Goal: Answer question/provide support: Share knowledge or assist other users

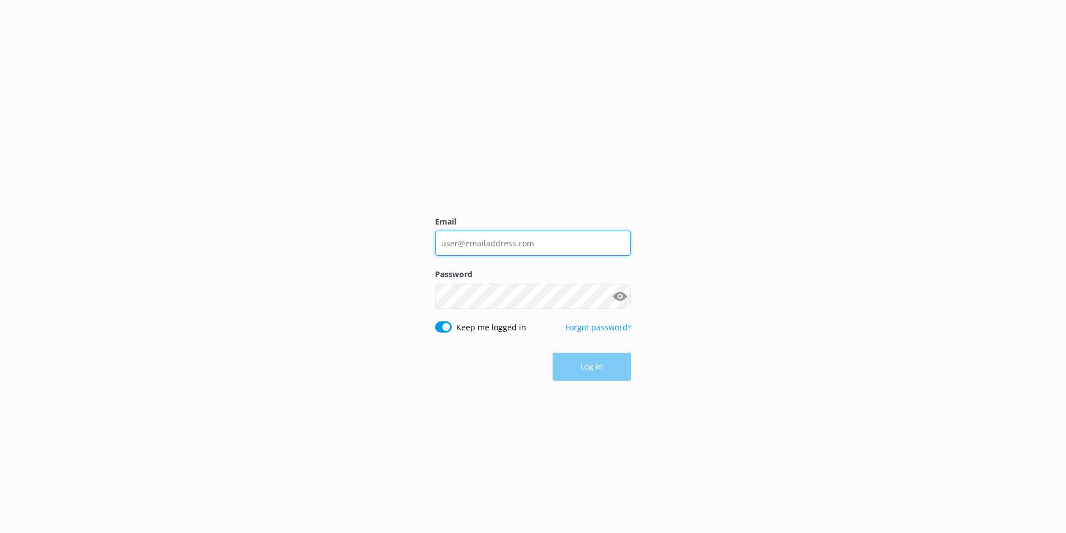
type input "[PERSON_NAME][EMAIL_ADDRESS][DOMAIN_NAME]"
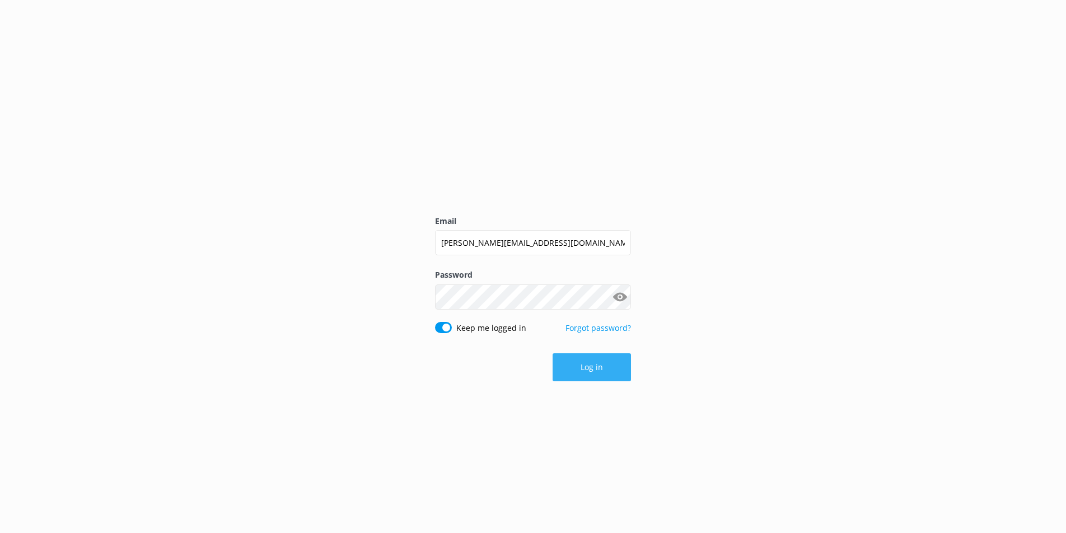
click at [582, 365] on div "Log in" at bounding box center [533, 367] width 196 height 28
click at [586, 370] on button "Log in" at bounding box center [591, 367] width 78 height 28
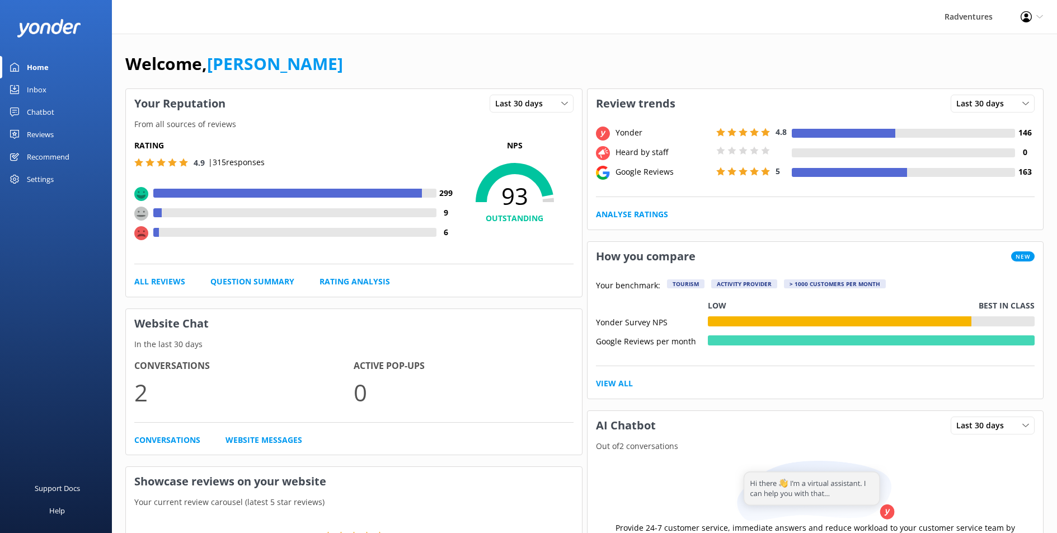
click at [52, 134] on div "Reviews" at bounding box center [40, 134] width 27 height 22
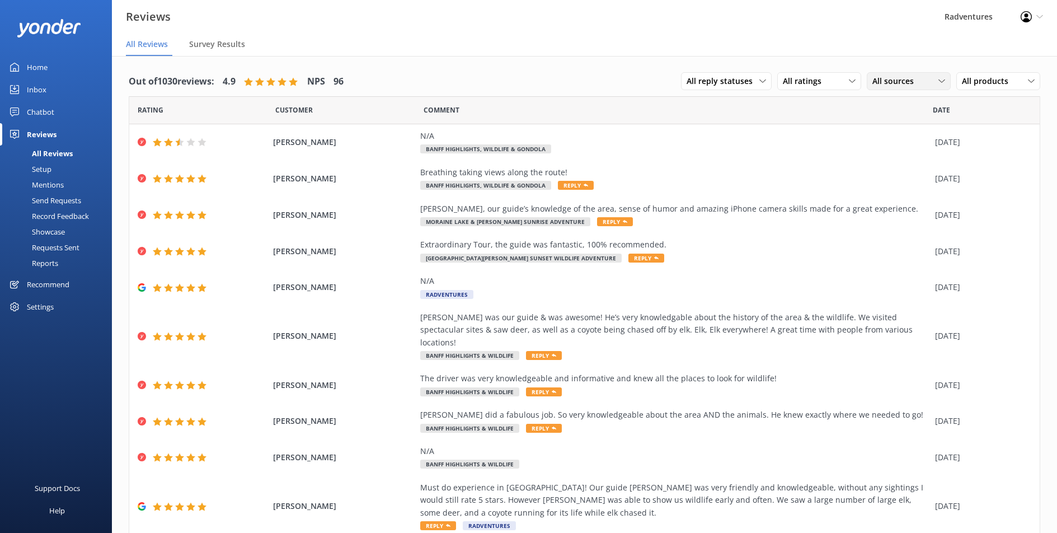
click at [894, 83] on span "All sources" at bounding box center [896, 81] width 48 height 12
click at [901, 126] on div "Yonder survey" at bounding box center [914, 126] width 63 height 11
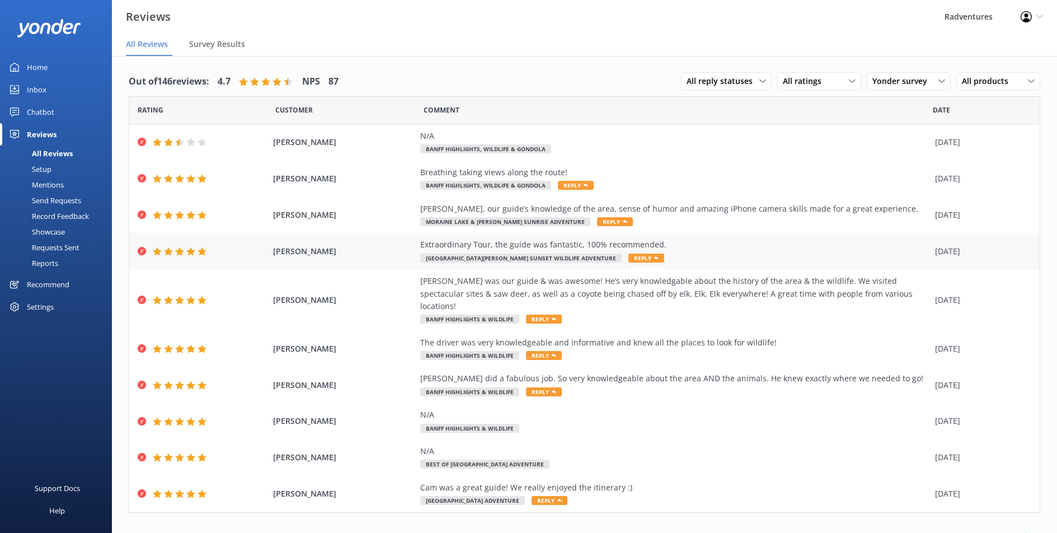
scroll to position [3, 0]
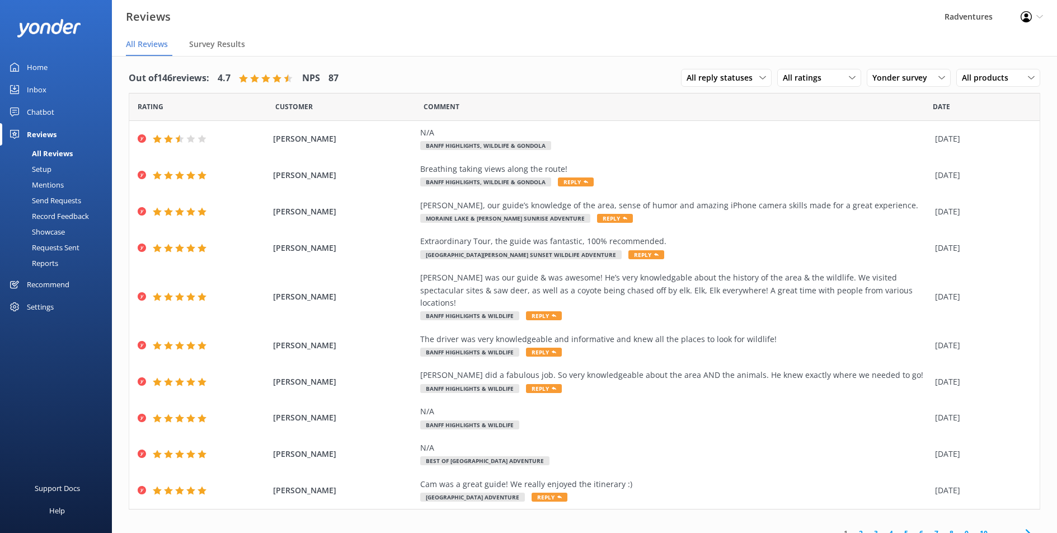
click at [853, 528] on link "2" at bounding box center [860, 533] width 15 height 11
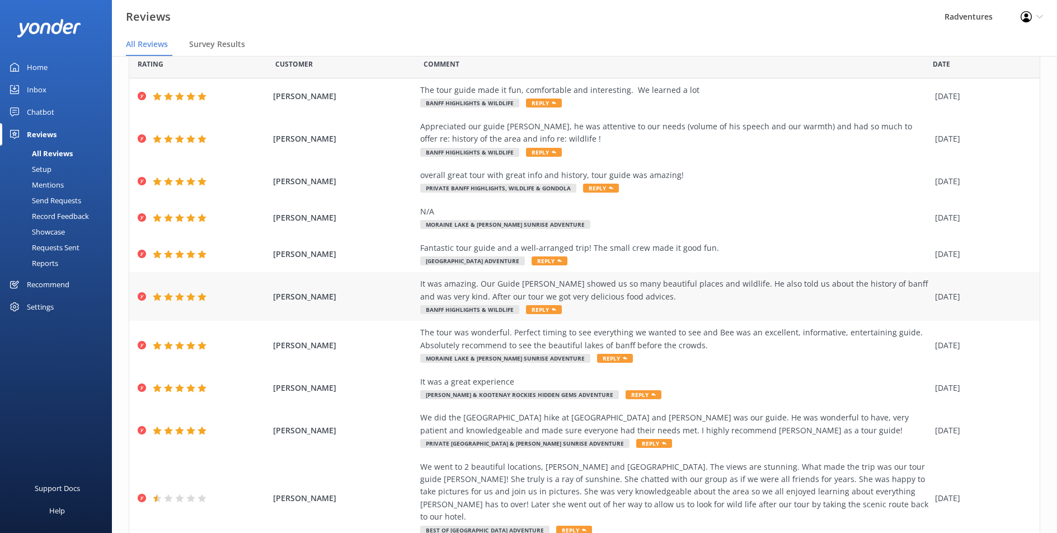
scroll to position [79, 0]
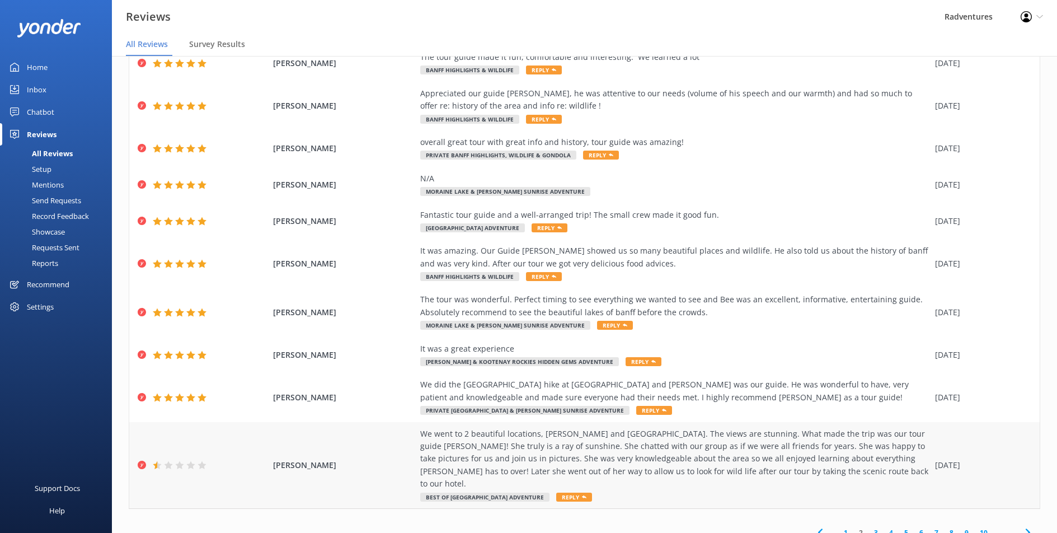
click at [794, 452] on div "We went to 2 beautiful locations, [PERSON_NAME] and [GEOGRAPHIC_DATA]. The view…" at bounding box center [674, 459] width 509 height 63
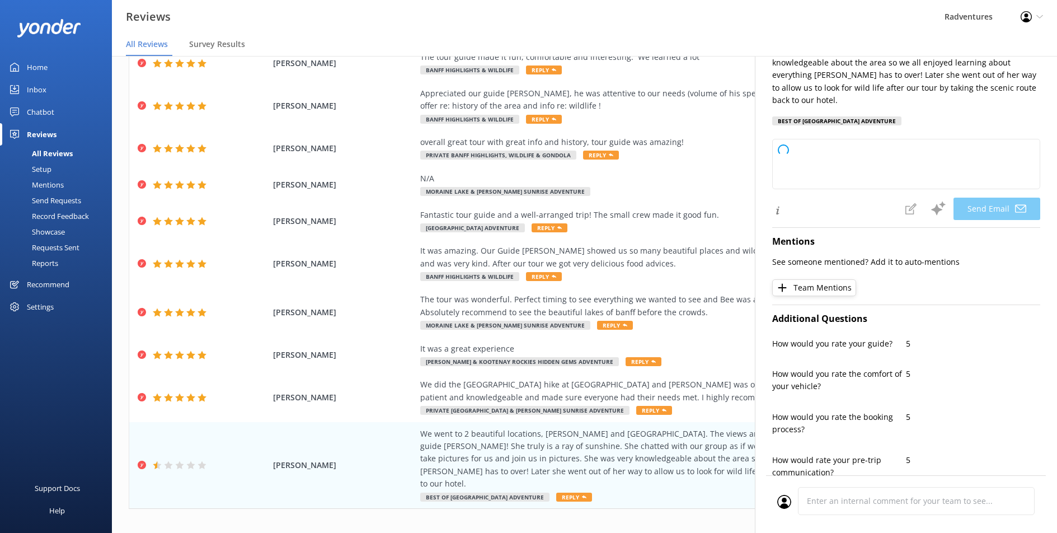
type textarea "Hi [PERSON_NAME], Thank you so much for your wonderful feedback about your expe…"
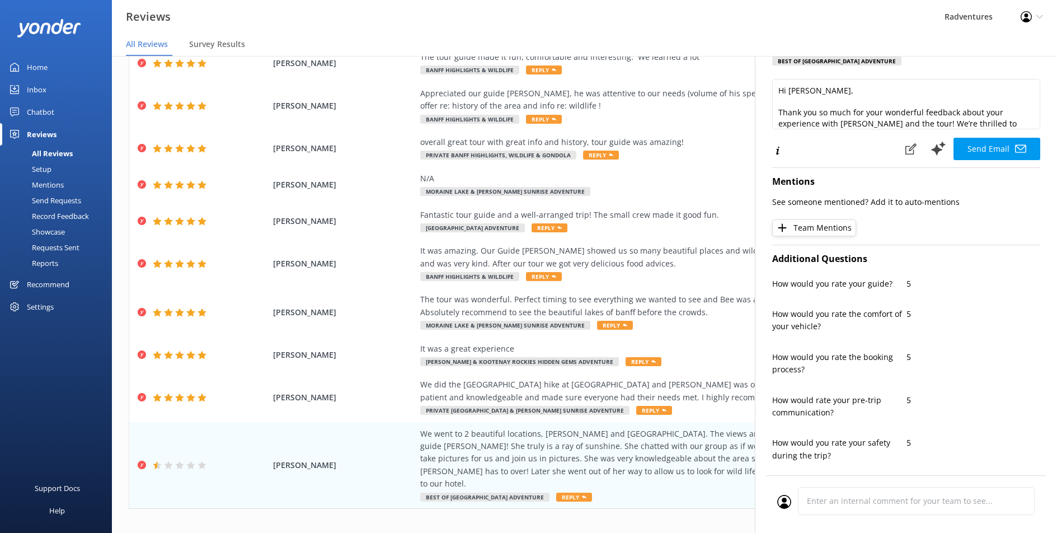
scroll to position [0, 0]
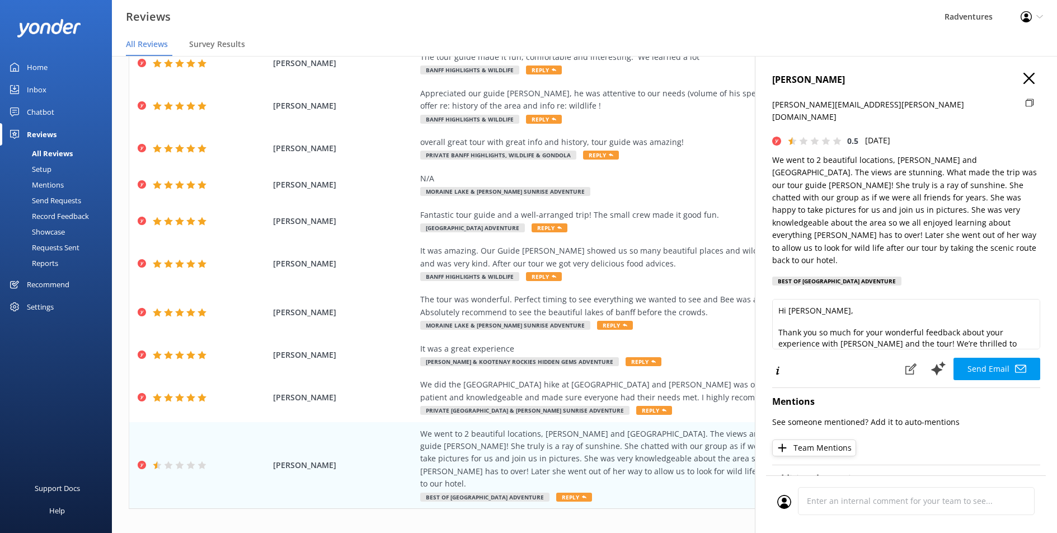
click at [833, 137] on icon at bounding box center [837, 141] width 9 height 9
click at [837, 137] on use at bounding box center [837, 141] width 8 height 8
click at [1024, 82] on use "button" at bounding box center [1029, 78] width 11 height 11
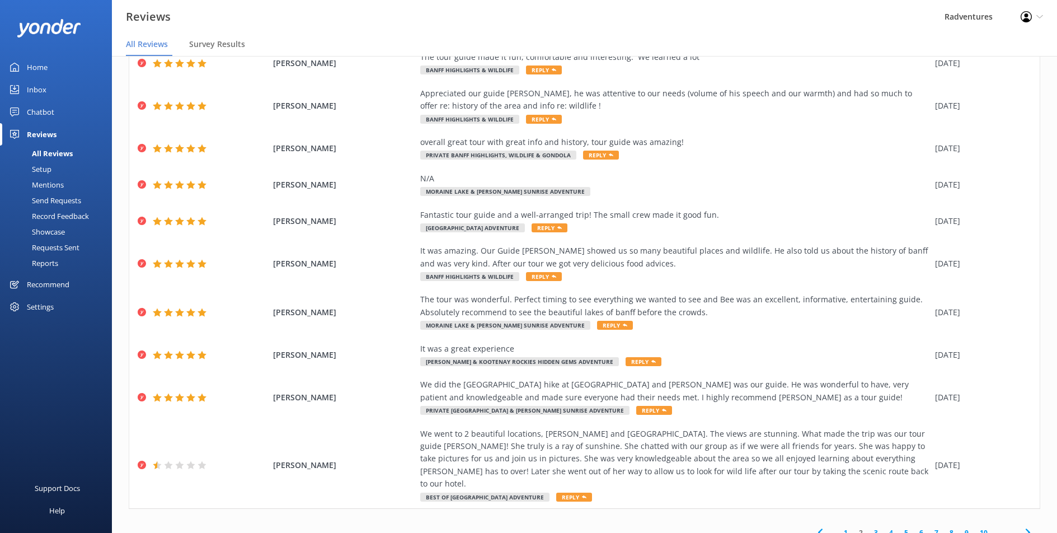
click at [869, 527] on link "3" at bounding box center [876, 532] width 15 height 11
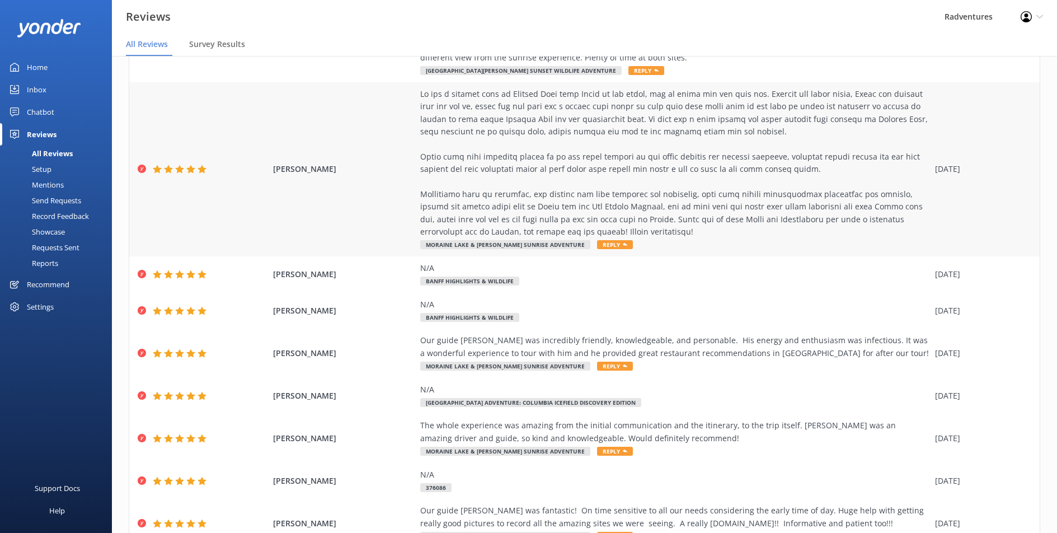
scroll to position [204, 0]
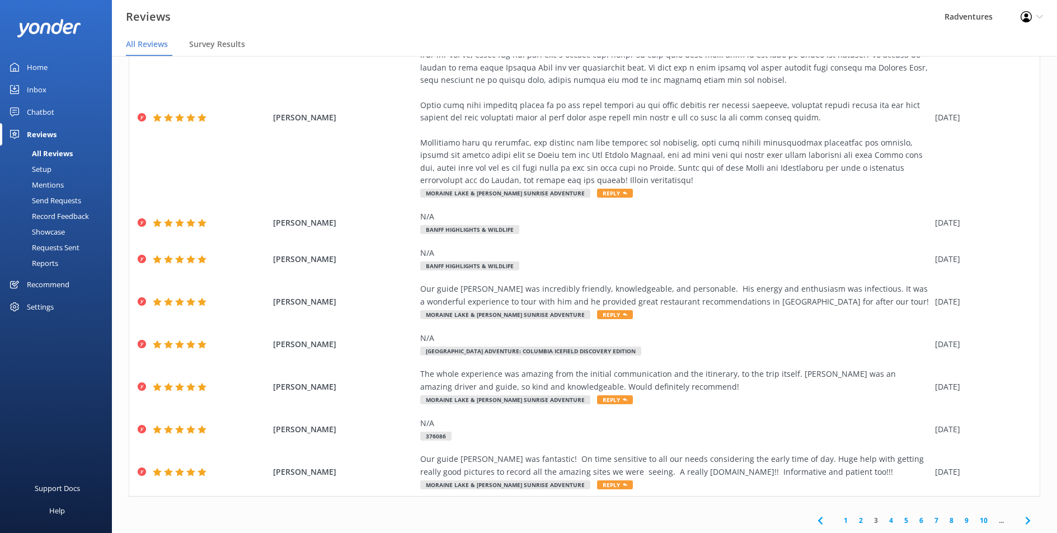
click at [884, 522] on link "4" at bounding box center [891, 520] width 15 height 11
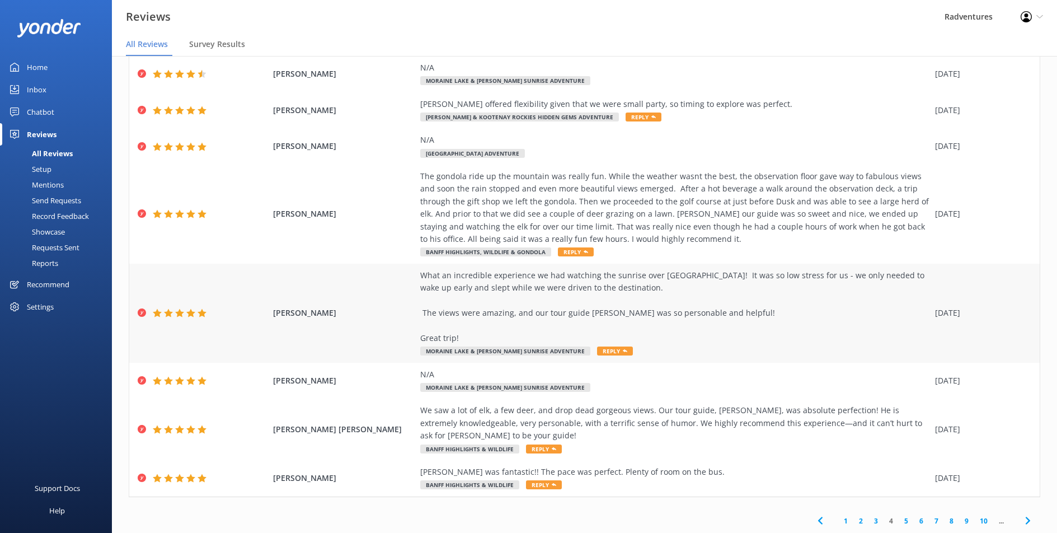
scroll to position [179, 0]
click at [902, 520] on link "5" at bounding box center [906, 520] width 15 height 11
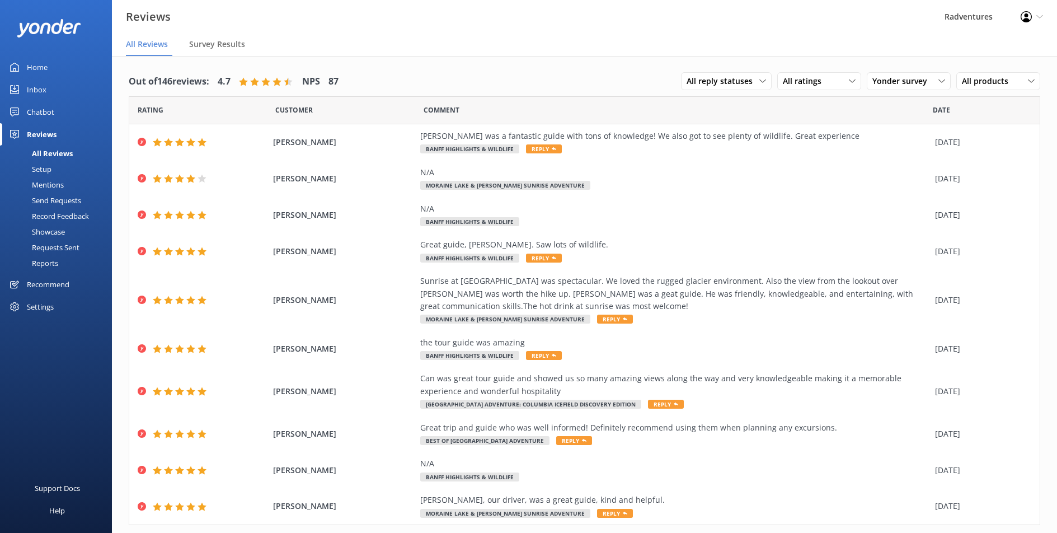
click at [54, 153] on div "All Reviews" at bounding box center [40, 154] width 66 height 16
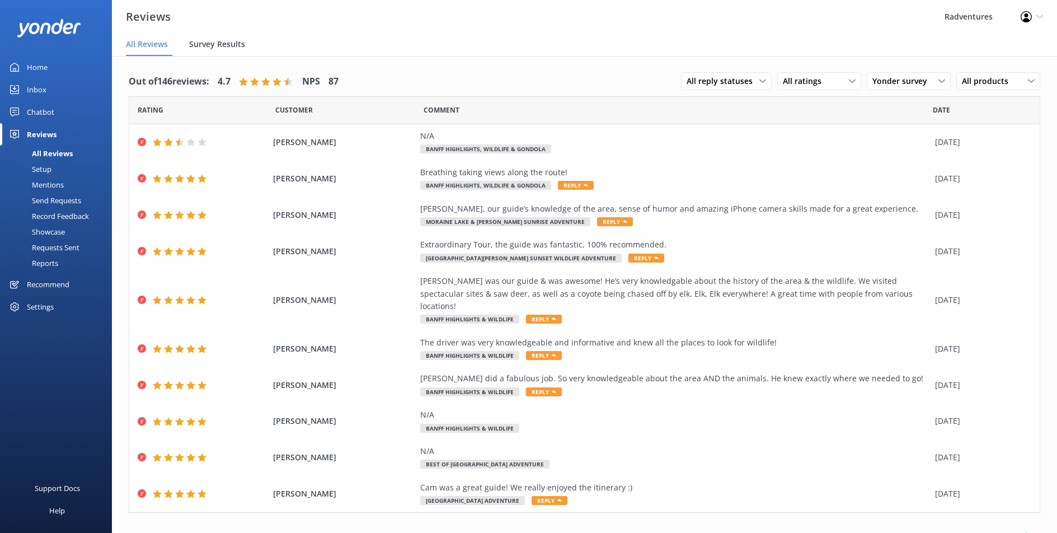
click at [221, 44] on span "Survey Results" at bounding box center [217, 44] width 56 height 11
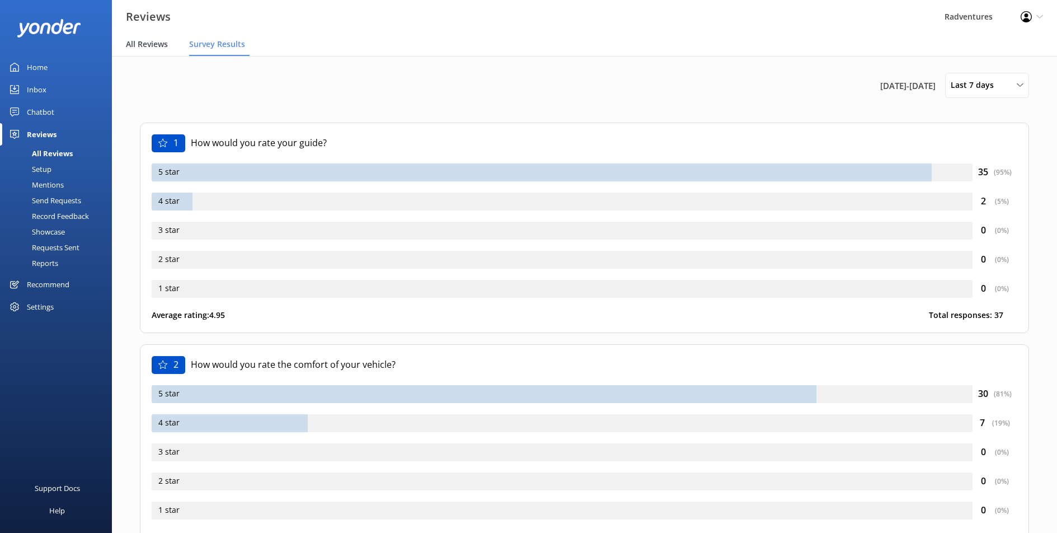
click at [157, 43] on span "All Reviews" at bounding box center [147, 44] width 42 height 11
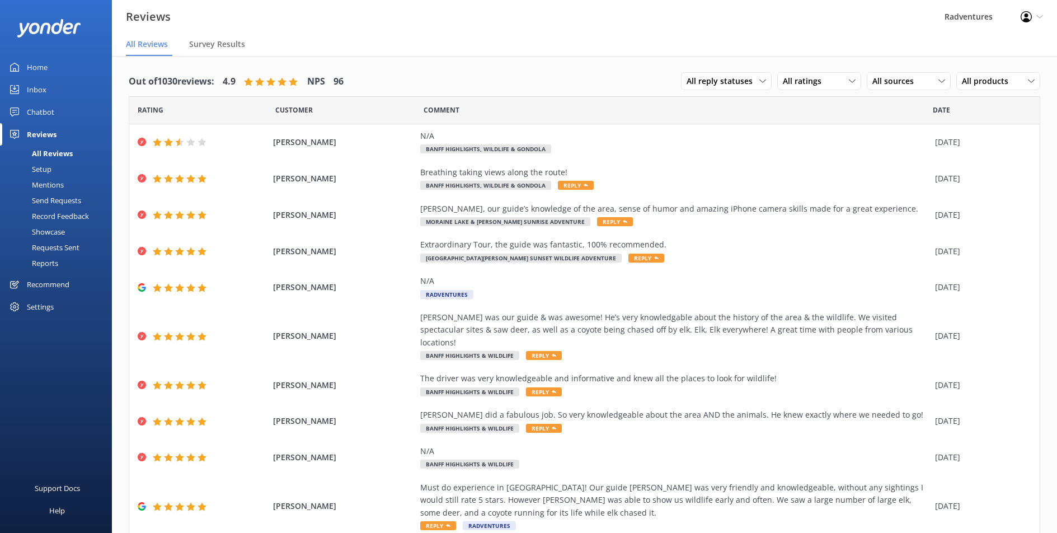
click at [58, 199] on div "Send Requests" at bounding box center [44, 201] width 74 height 16
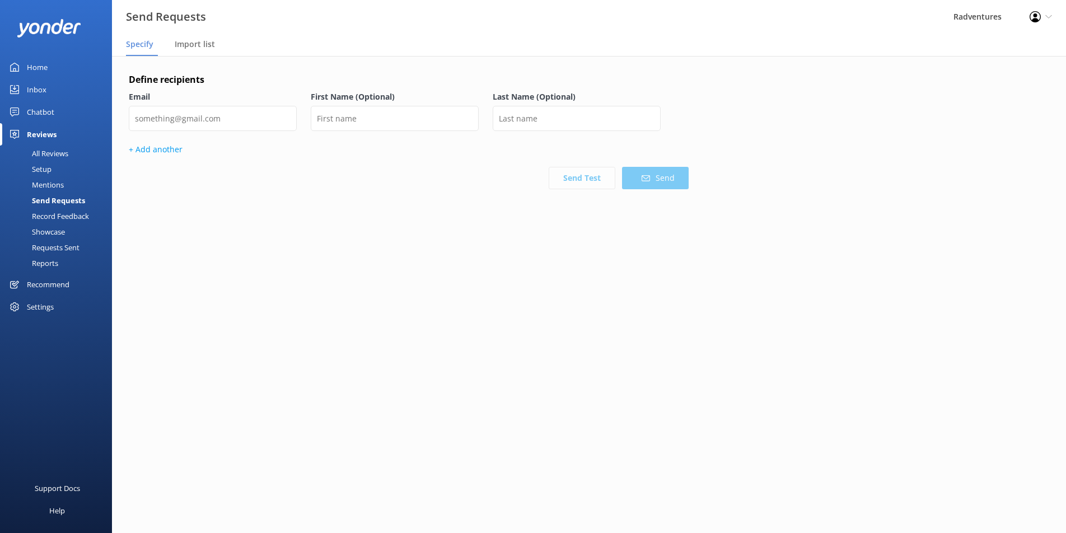
click at [58, 249] on div "Requests Sent" at bounding box center [43, 248] width 73 height 16
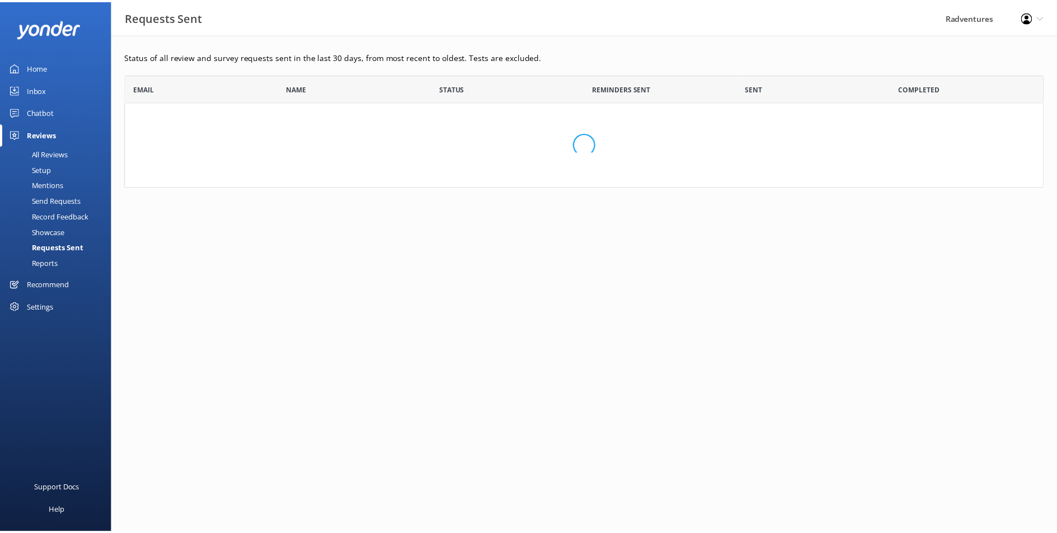
scroll to position [301, 918]
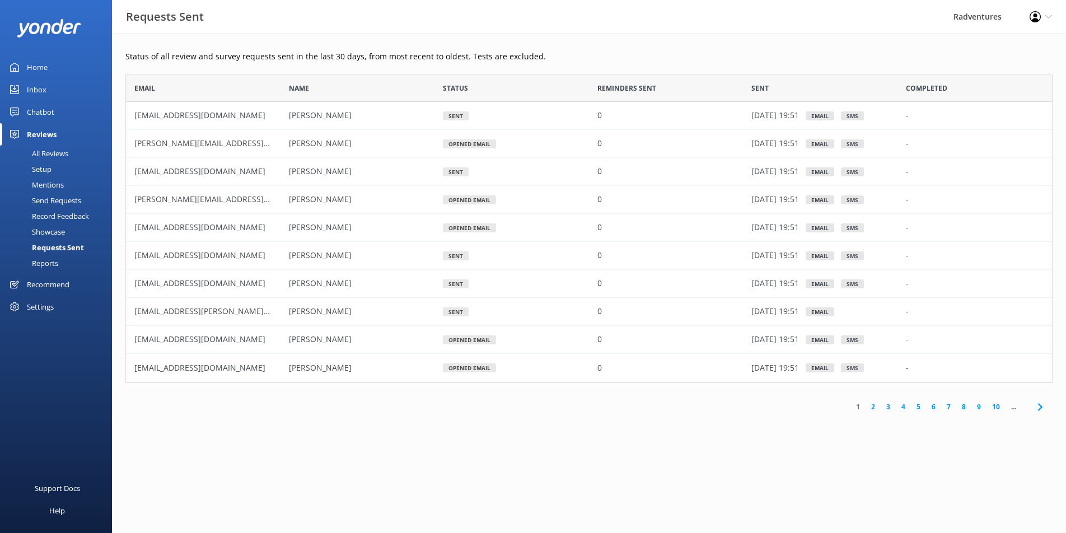
click at [875, 408] on link "2" at bounding box center [872, 406] width 15 height 11
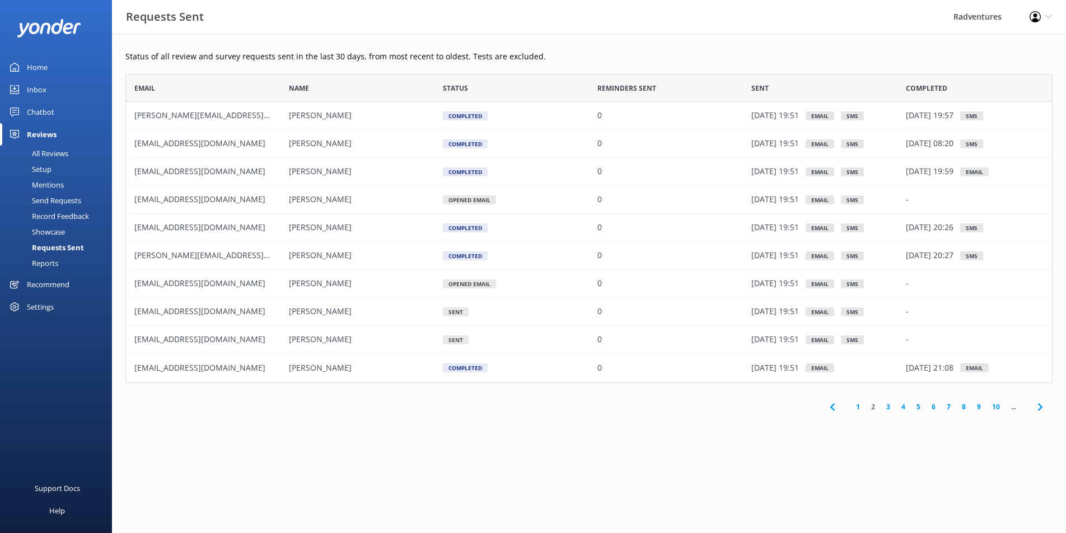
click at [888, 407] on link "3" at bounding box center [887, 406] width 15 height 11
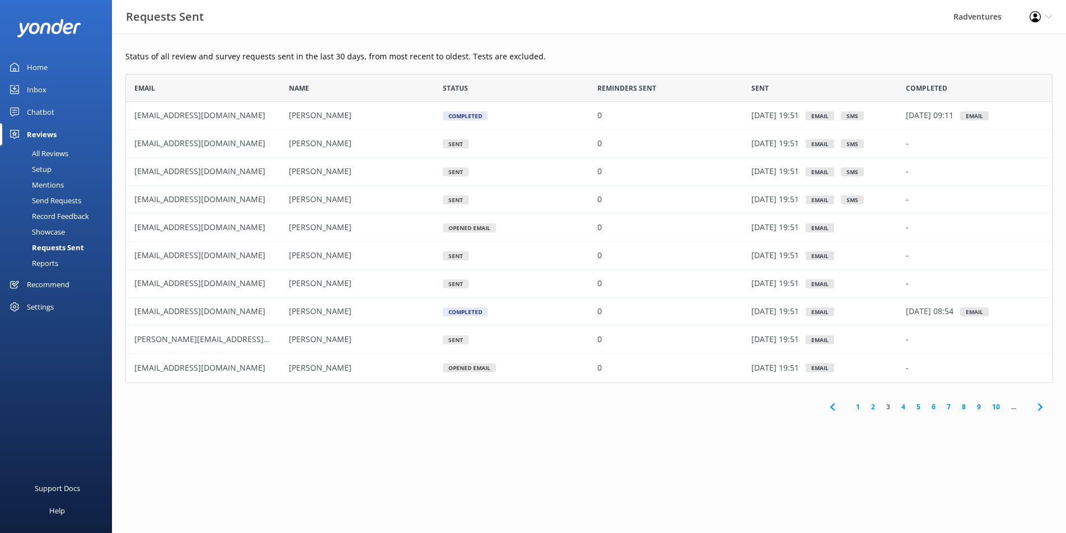
click at [860, 405] on link "1" at bounding box center [857, 406] width 15 height 11
click at [876, 407] on link "2" at bounding box center [872, 406] width 15 height 11
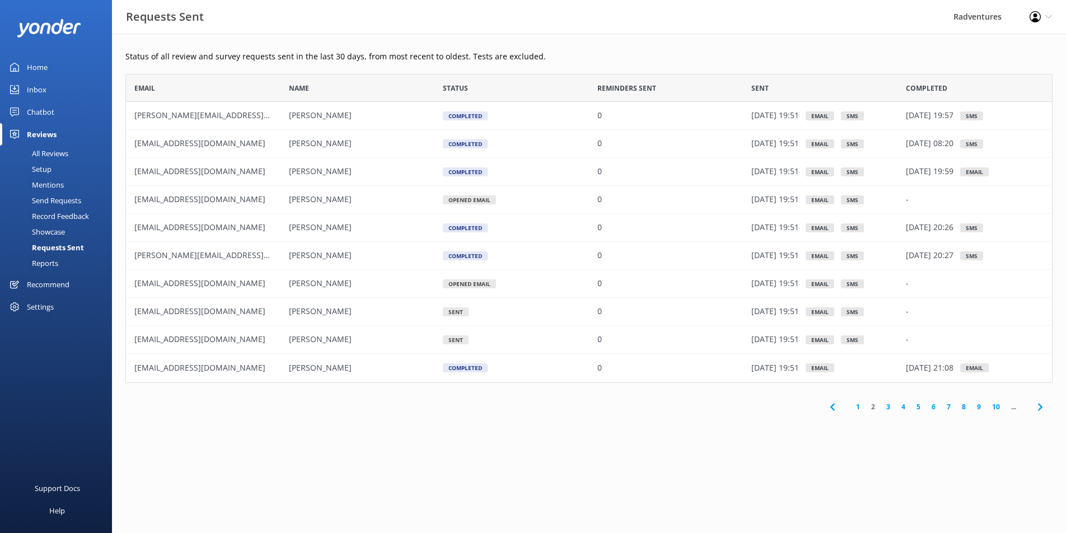
click at [886, 407] on link "3" at bounding box center [887, 406] width 15 height 11
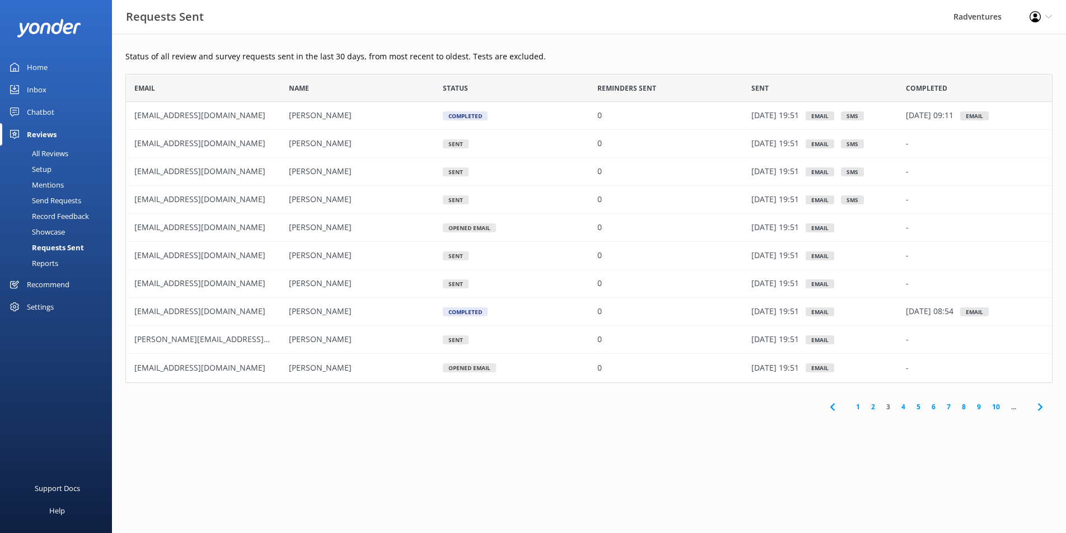
click at [908, 408] on link "4" at bounding box center [902, 406] width 15 height 11
click at [916, 408] on link "5" at bounding box center [918, 406] width 15 height 11
click at [52, 158] on div "All Reviews" at bounding box center [38, 154] width 62 height 16
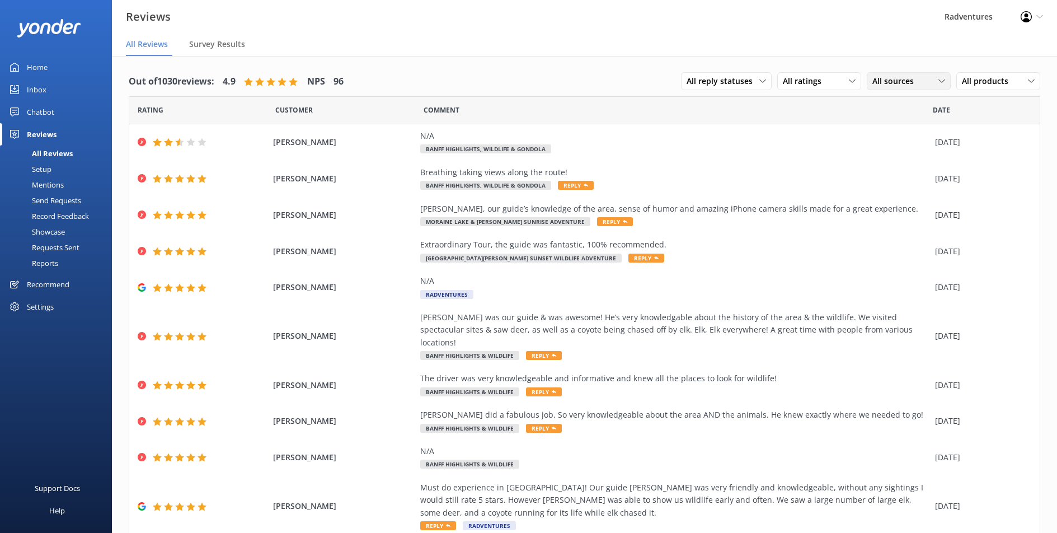
click at [869, 88] on div "All sources All sources Yonder survey Heard by staff Google reviews" at bounding box center [909, 81] width 84 height 18
drag, startPoint x: 893, startPoint y: 123, endPoint x: 886, endPoint y: 121, distance: 6.9
click at [893, 123] on div "Yonder survey" at bounding box center [914, 126] width 63 height 11
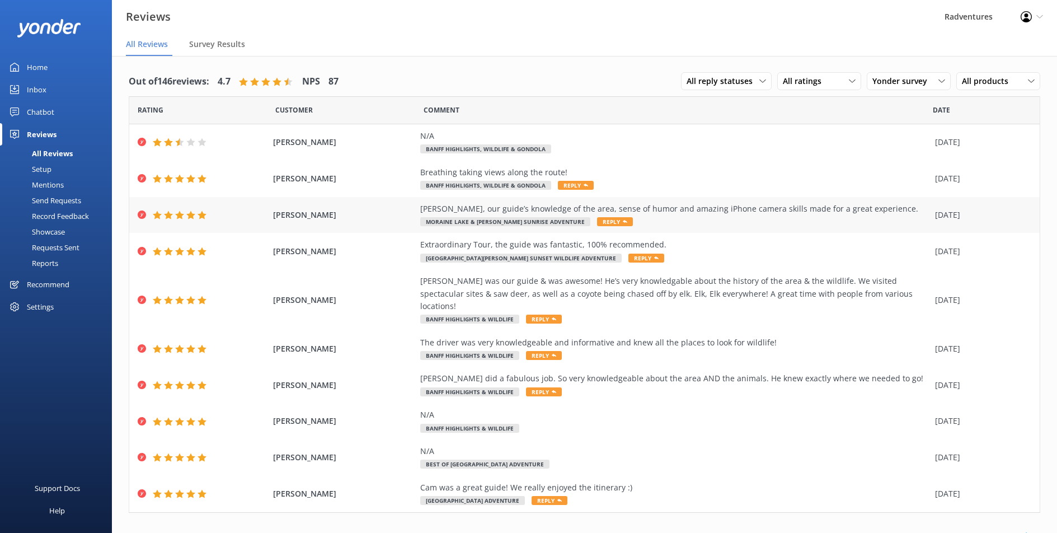
scroll to position [3, 0]
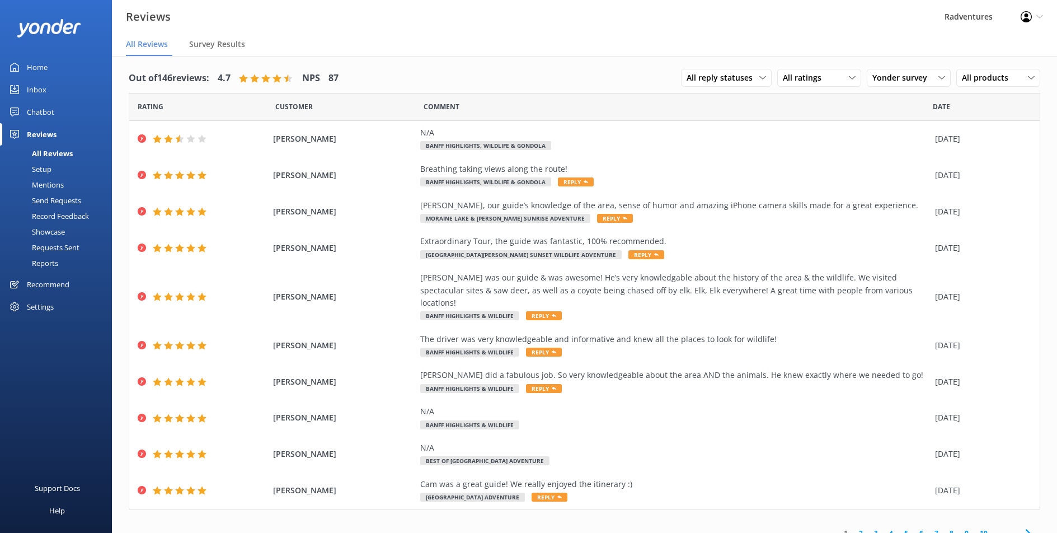
click at [899, 528] on link "5" at bounding box center [906, 533] width 15 height 11
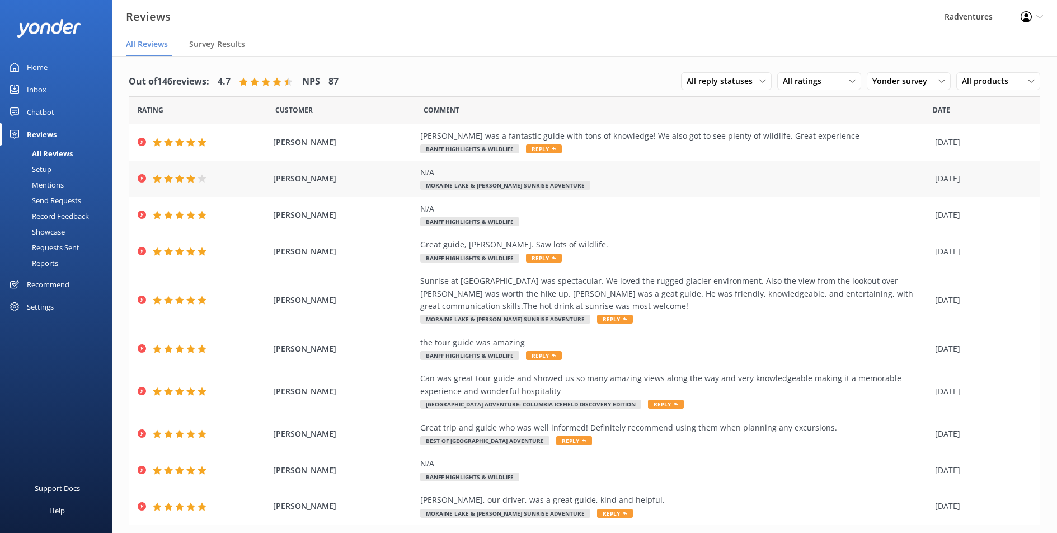
click at [632, 177] on div "N/A" at bounding box center [674, 172] width 509 height 12
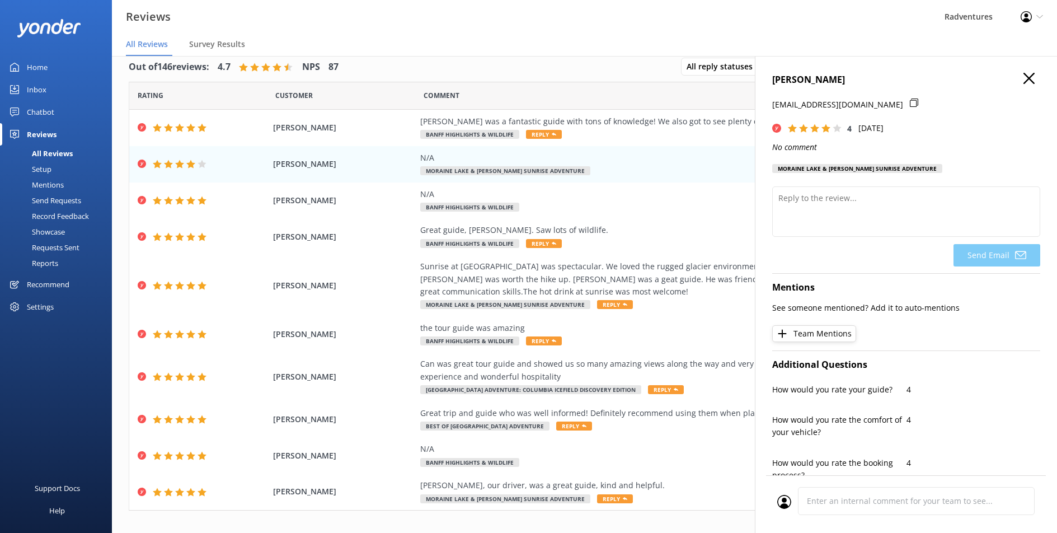
click at [1024, 78] on use "button" at bounding box center [1029, 78] width 11 height 11
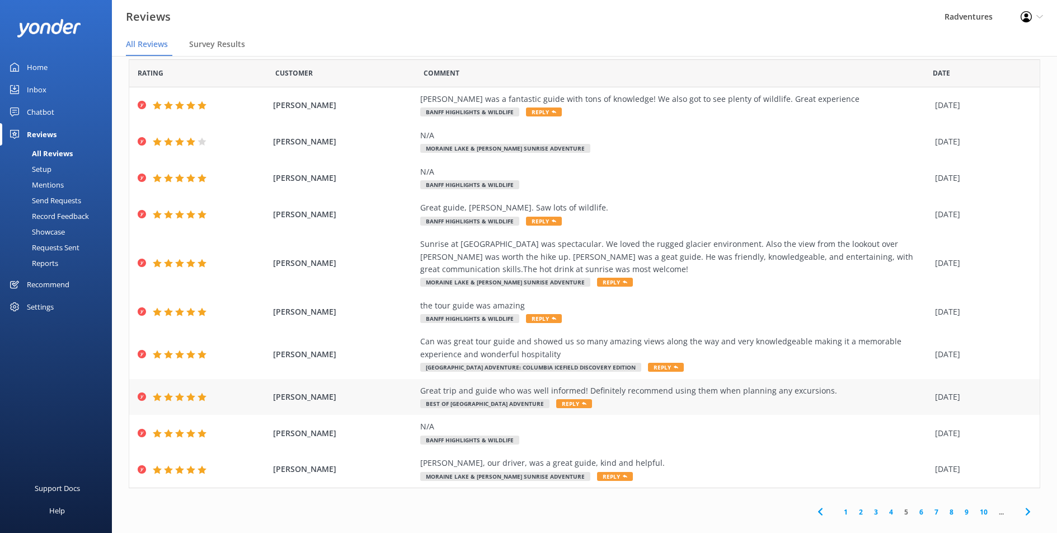
scroll to position [29, 0]
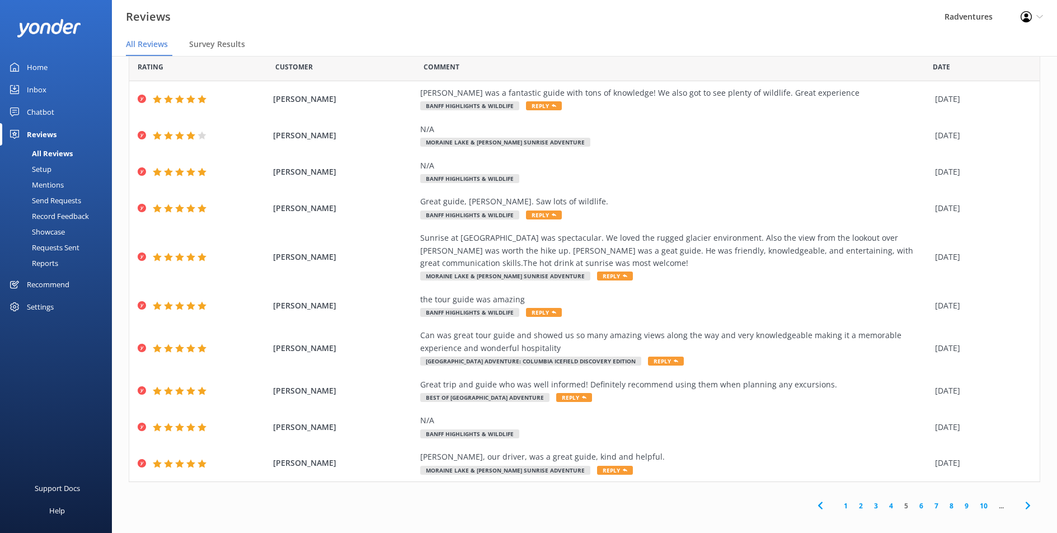
click at [884, 508] on link "4" at bounding box center [891, 505] width 15 height 11
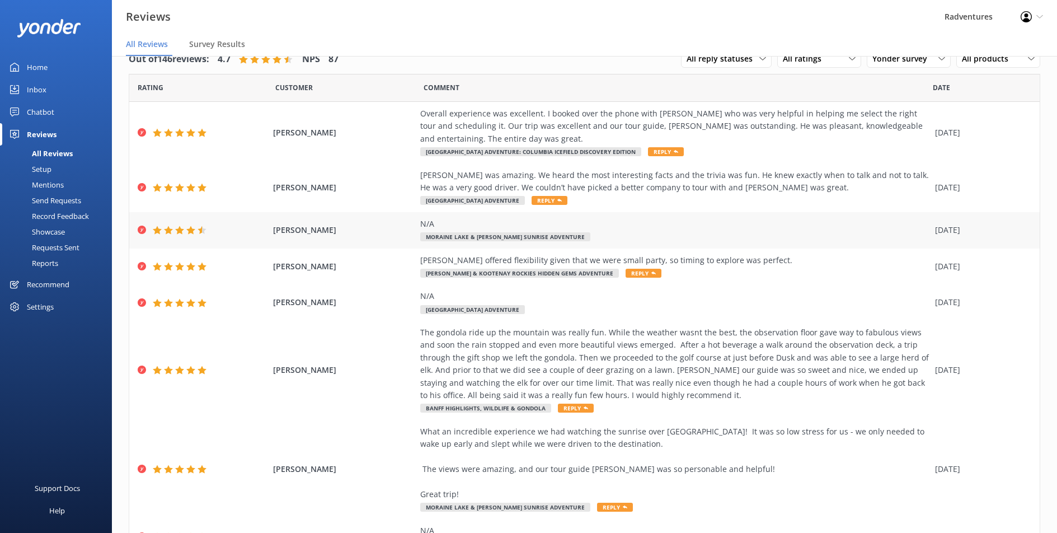
click at [602, 233] on div "N/A Moraine Lake & [PERSON_NAME] Sunrise Adventure" at bounding box center [674, 230] width 509 height 25
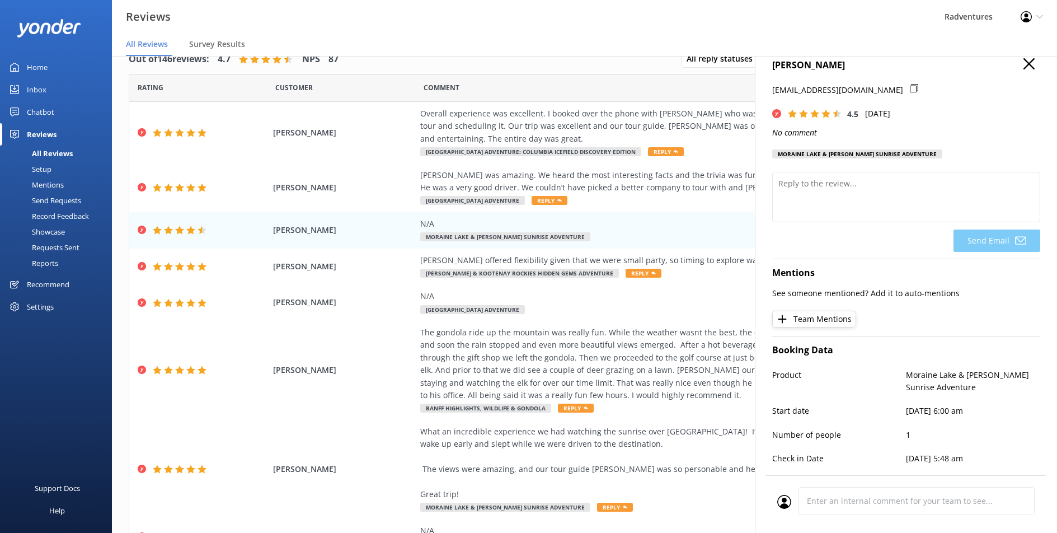
scroll to position [0, 0]
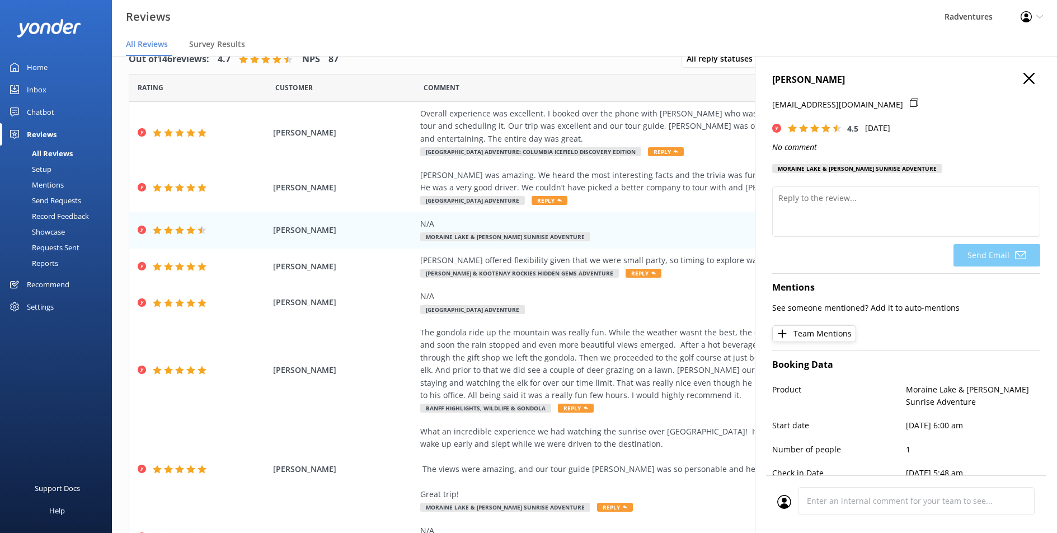
click at [1024, 79] on use "button" at bounding box center [1029, 78] width 11 height 11
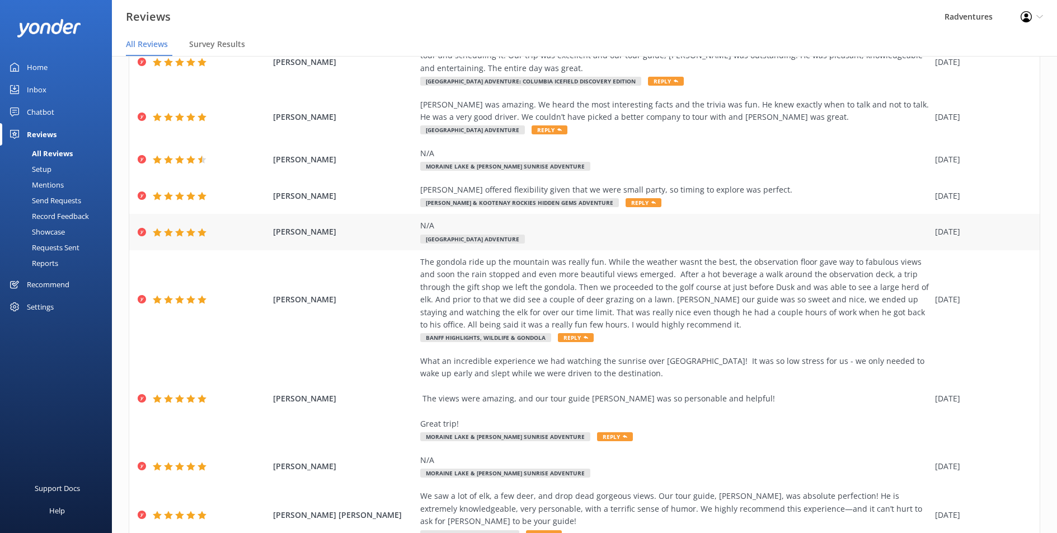
scroll to position [179, 0]
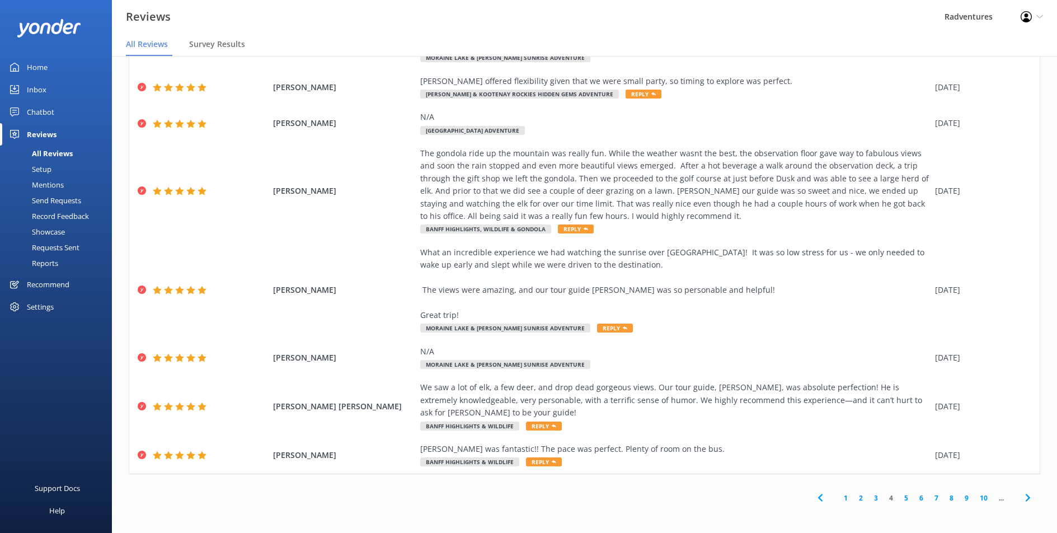
click at [869, 498] on link "3" at bounding box center [876, 497] width 15 height 11
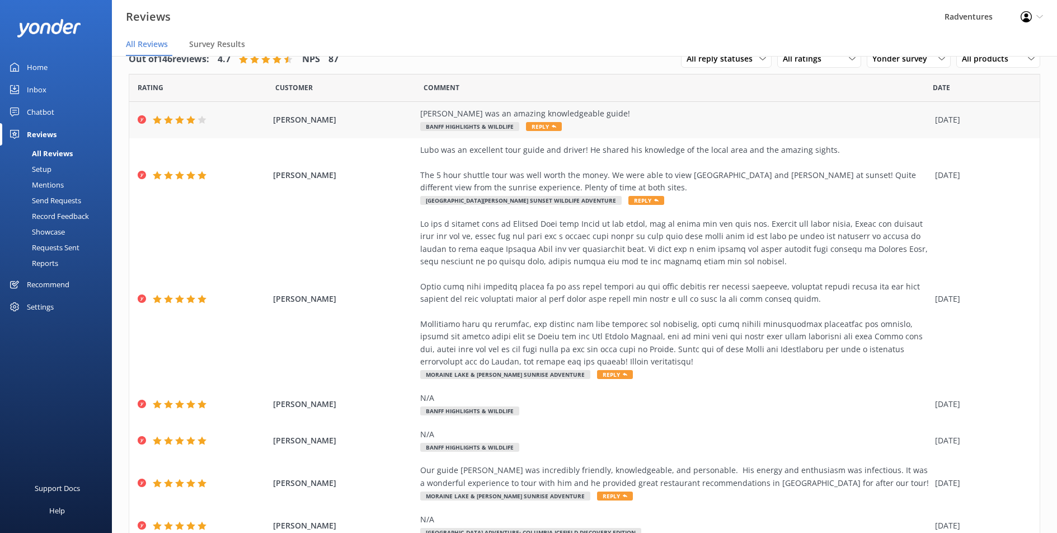
click at [596, 125] on div "[PERSON_NAME] was an amazing knowledgeable guide! Banff Highlights & Wildlife R…" at bounding box center [674, 119] width 509 height 25
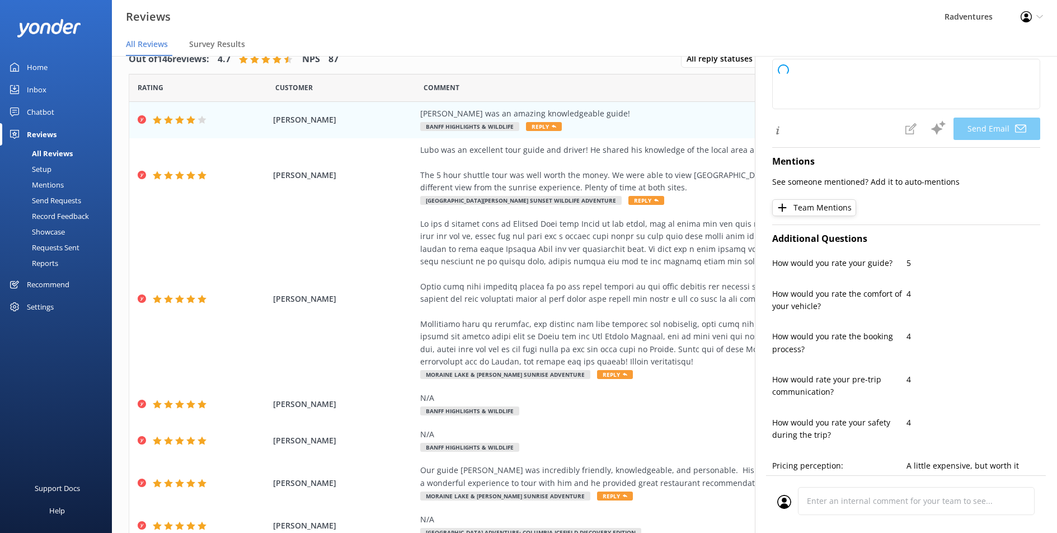
scroll to position [138, 0]
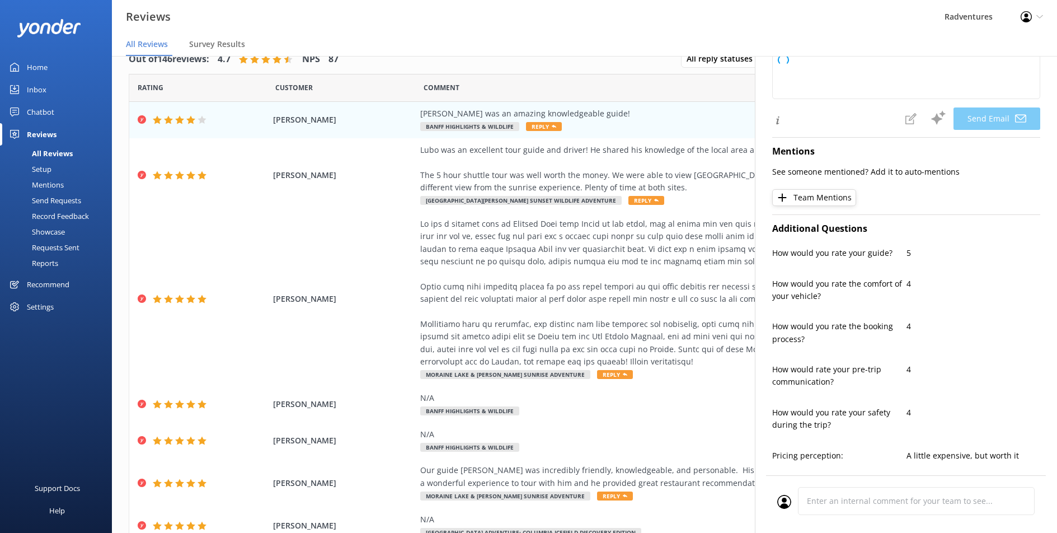
type textarea "Thank you so much for your kind words, Sprina! We're delighted to hear you enjo…"
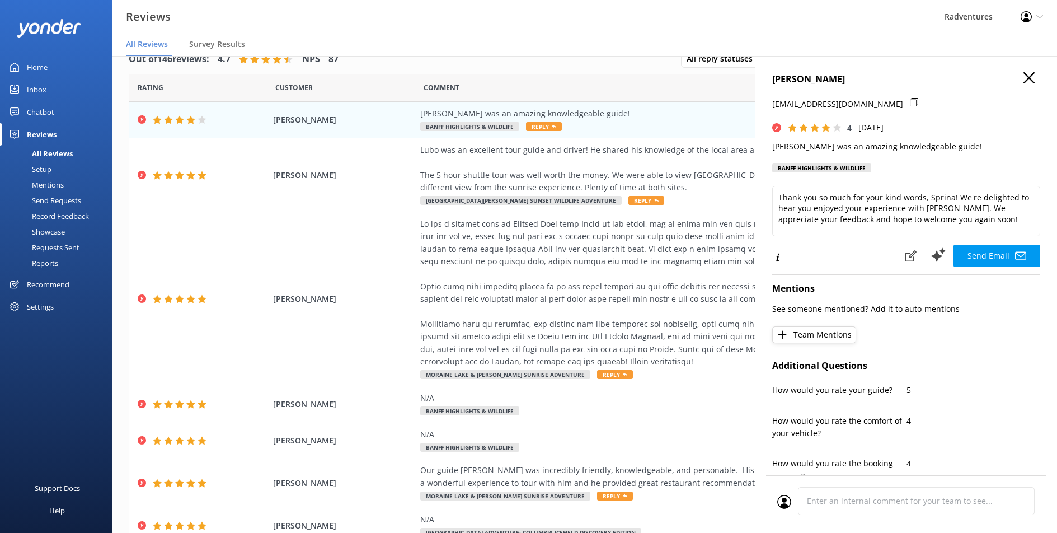
scroll to position [0, 0]
click at [1024, 82] on icon "button" at bounding box center [1029, 78] width 11 height 11
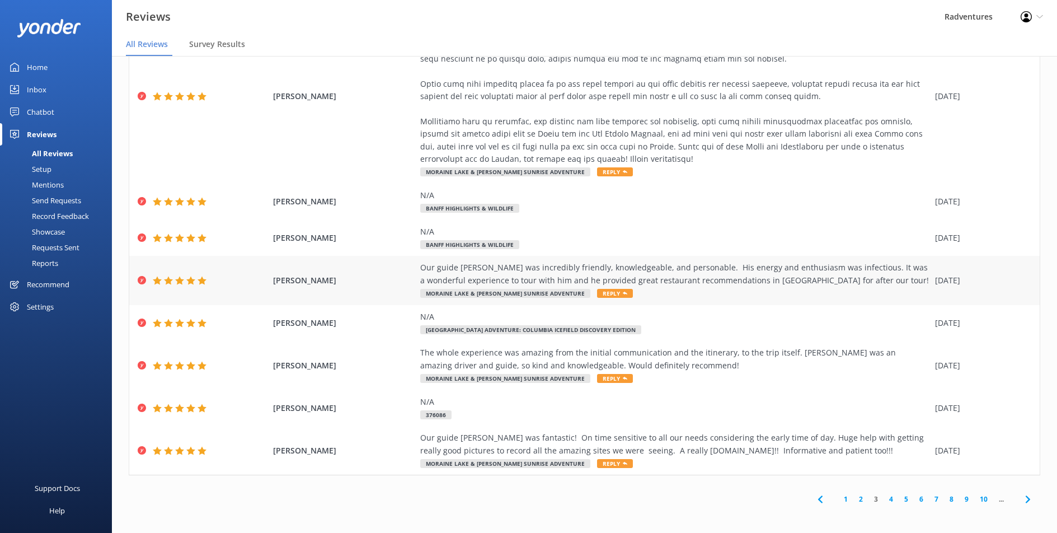
scroll to position [204, 0]
click at [853, 497] on link "2" at bounding box center [860, 497] width 15 height 11
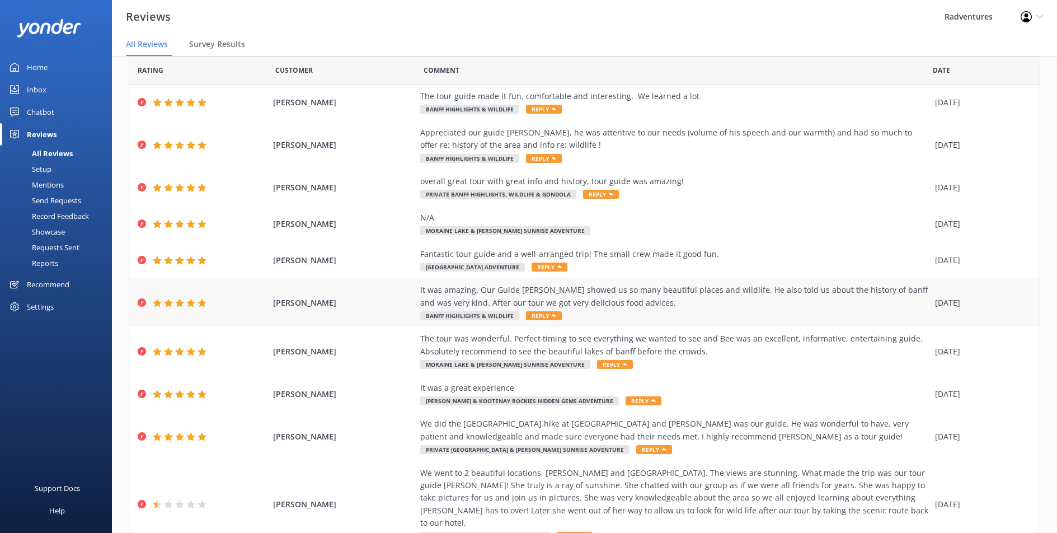
scroll to position [79, 0]
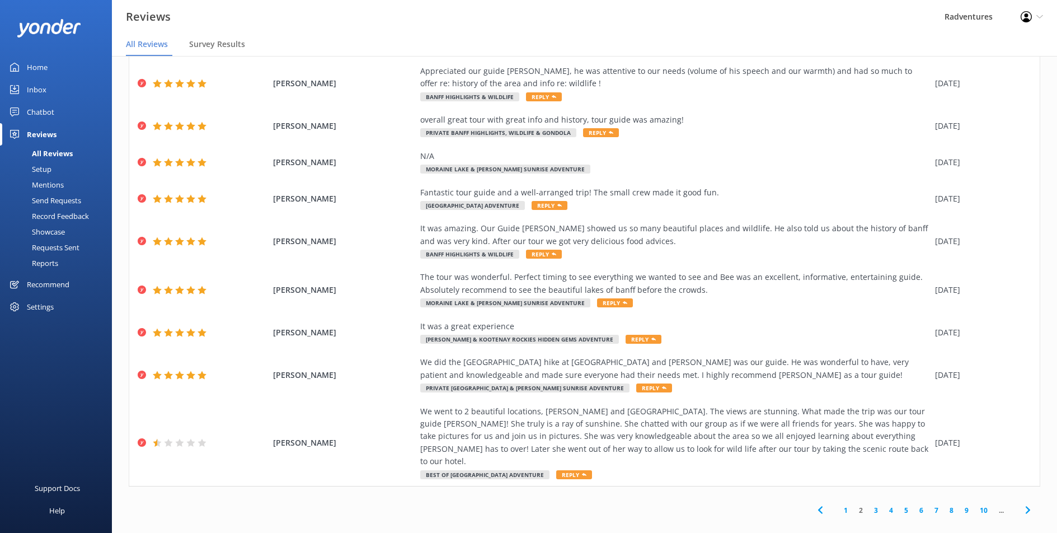
click at [838, 505] on link "1" at bounding box center [845, 510] width 15 height 11
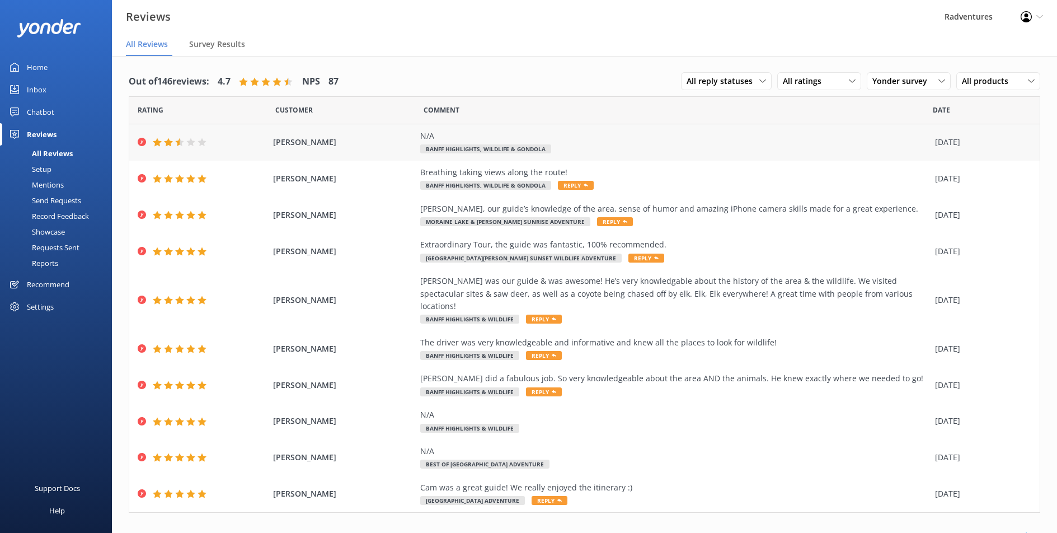
click at [647, 153] on div "N/A Banff Highlights, Wildlife & Gondola" at bounding box center [674, 142] width 509 height 25
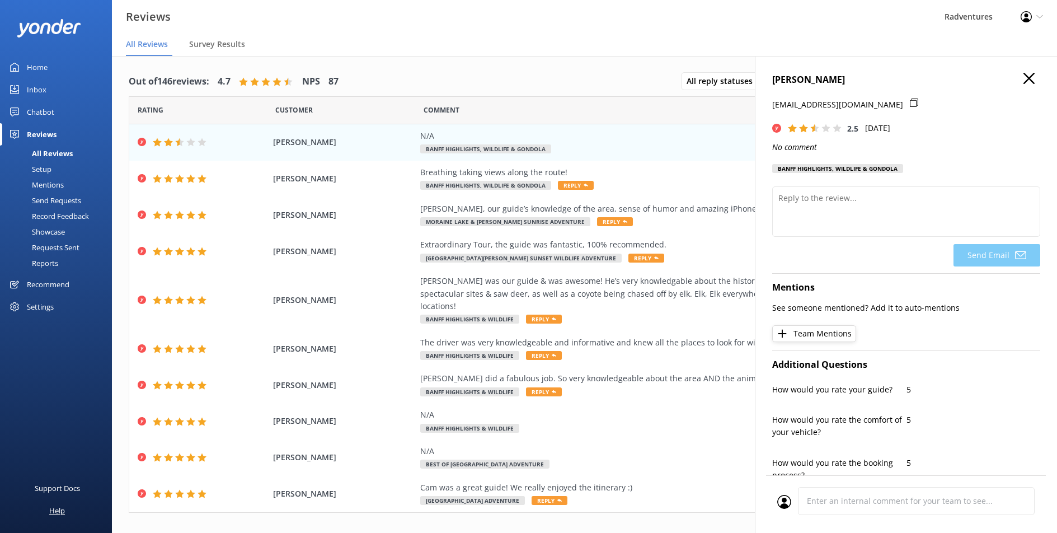
click at [53, 514] on div "Help" at bounding box center [57, 510] width 16 height 22
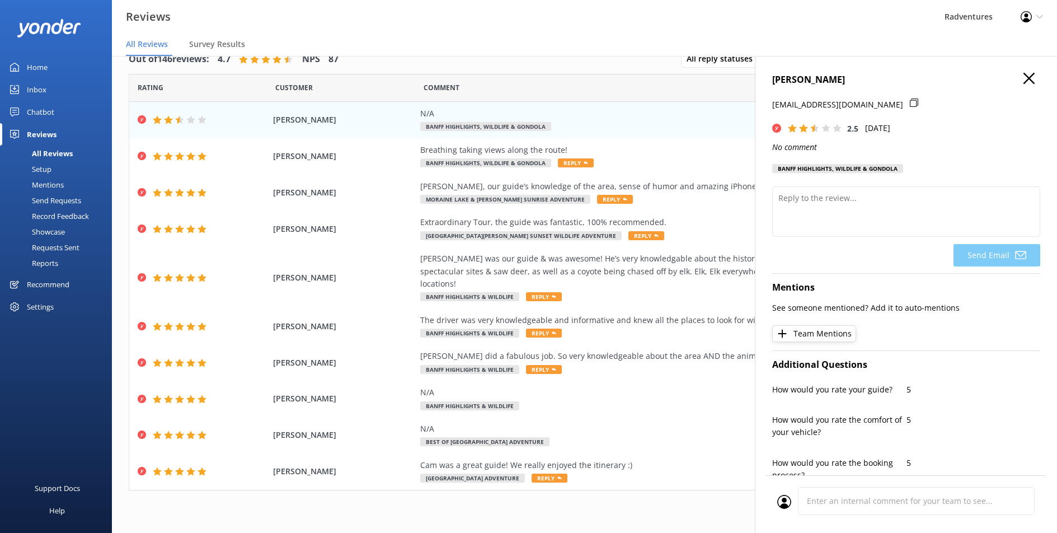
scroll to position [22, 0]
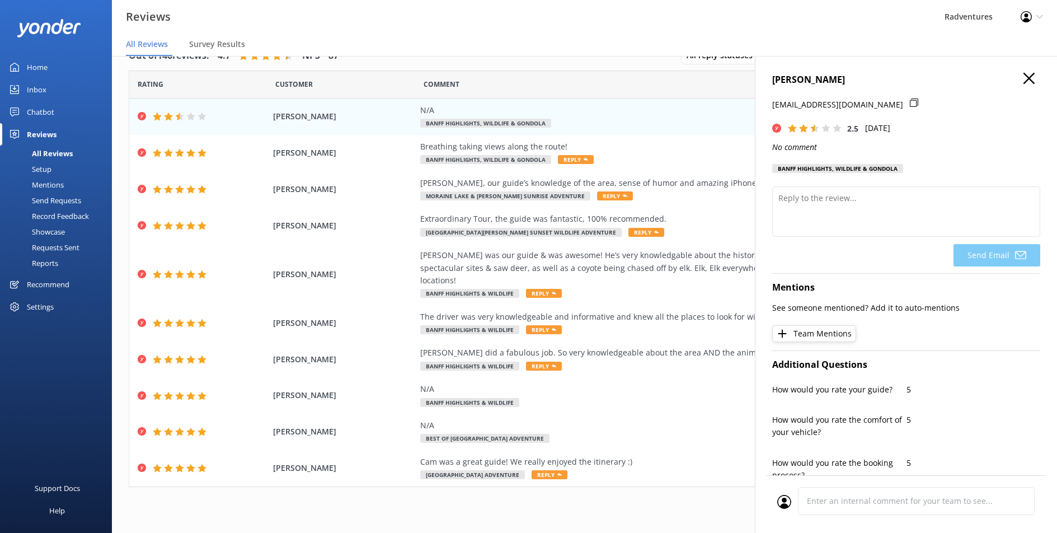
click at [1024, 79] on icon "button" at bounding box center [1029, 78] width 11 height 11
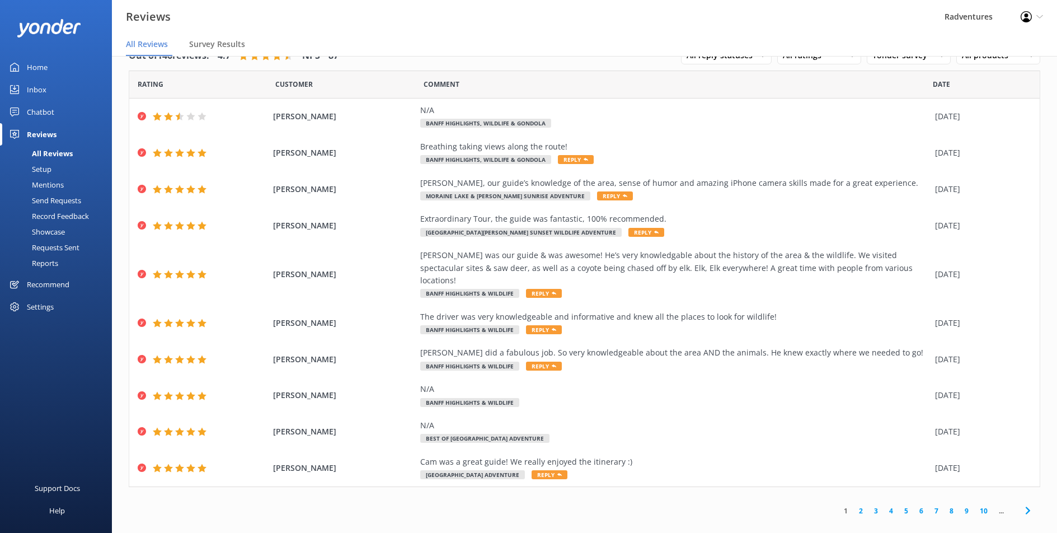
click at [853, 505] on link "2" at bounding box center [860, 510] width 15 height 11
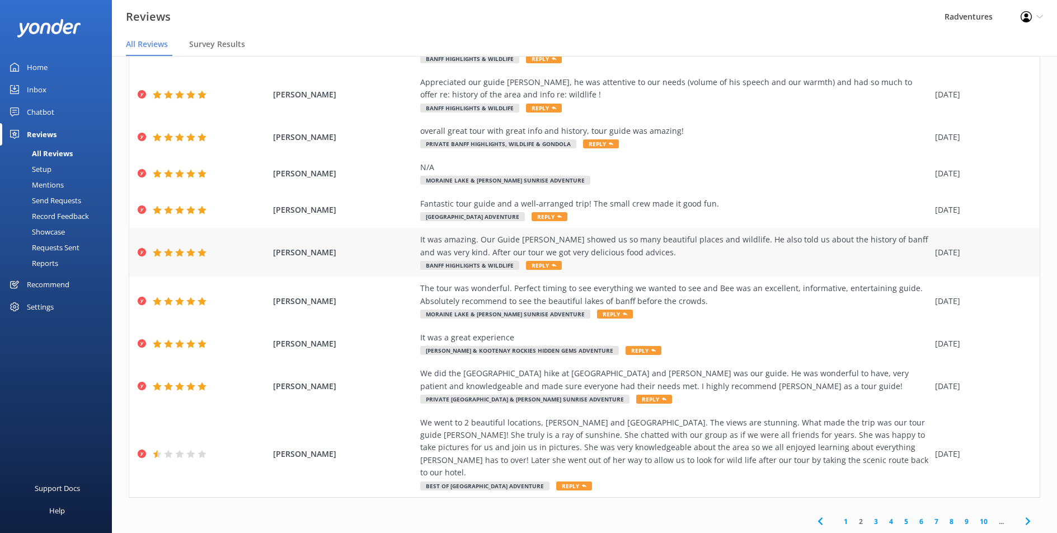
scroll to position [79, 0]
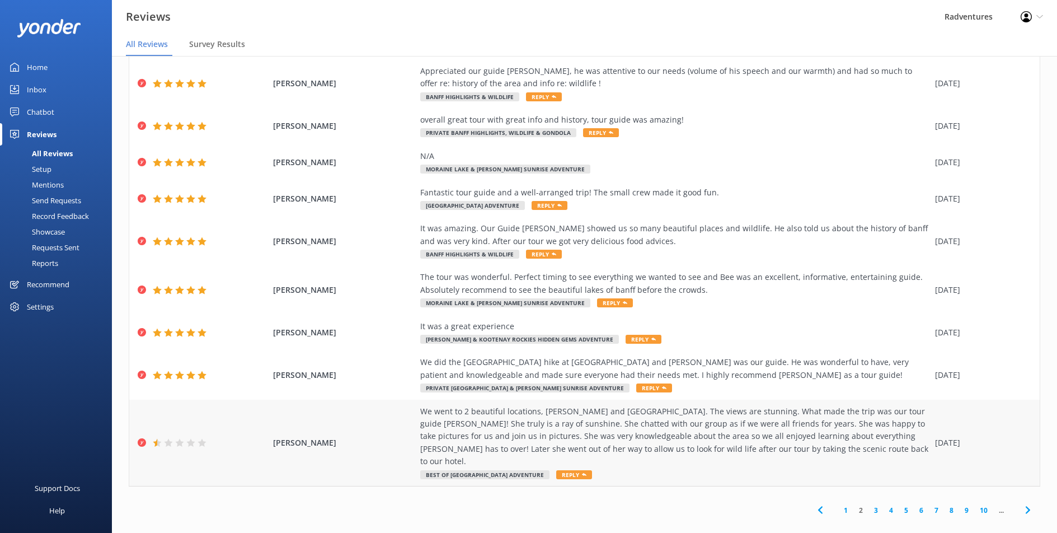
click at [540, 433] on div "We went to 2 beautiful locations, [PERSON_NAME] and [GEOGRAPHIC_DATA]. The view…" at bounding box center [674, 436] width 509 height 63
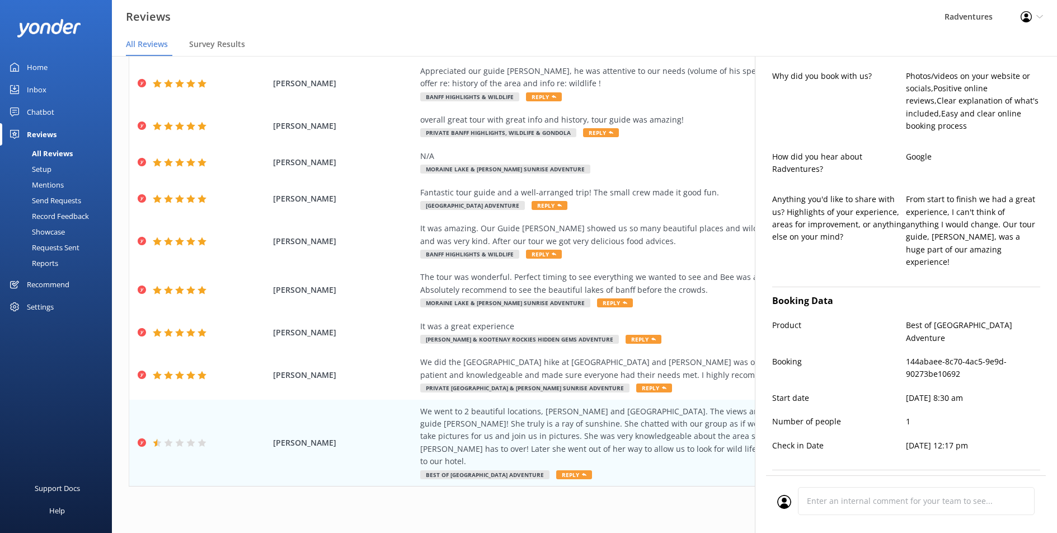
scroll to position [661, 0]
type textarea "Hi [PERSON_NAME], Thank you so much for your wonderful feedback about your expe…"
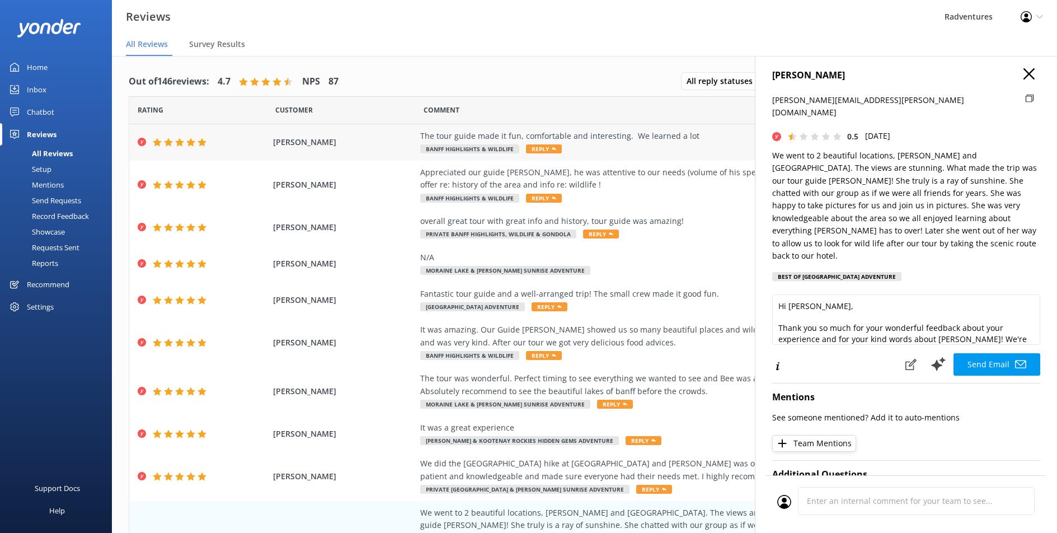
scroll to position [0, 0]
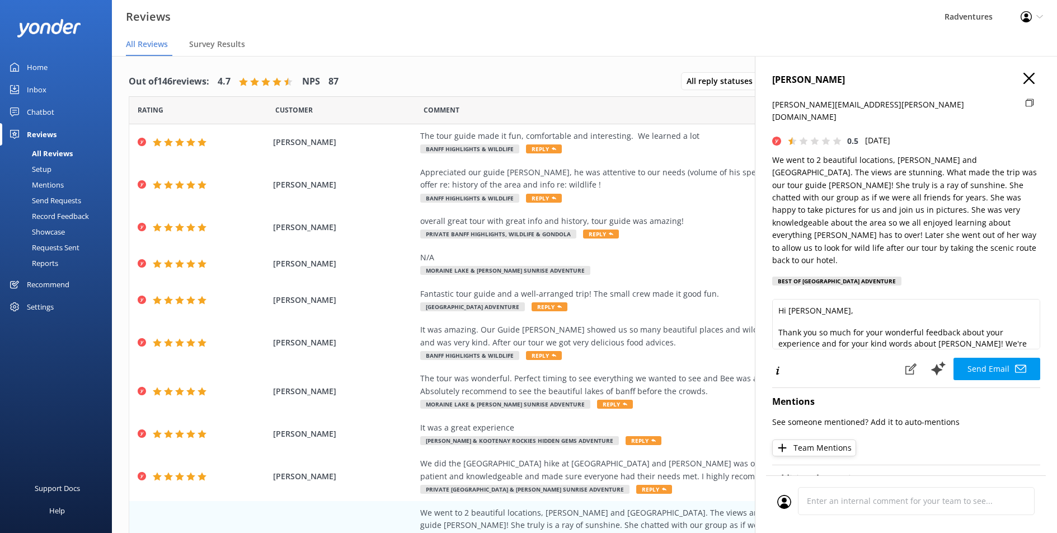
click at [45, 170] on div "Setup" at bounding box center [29, 169] width 45 height 16
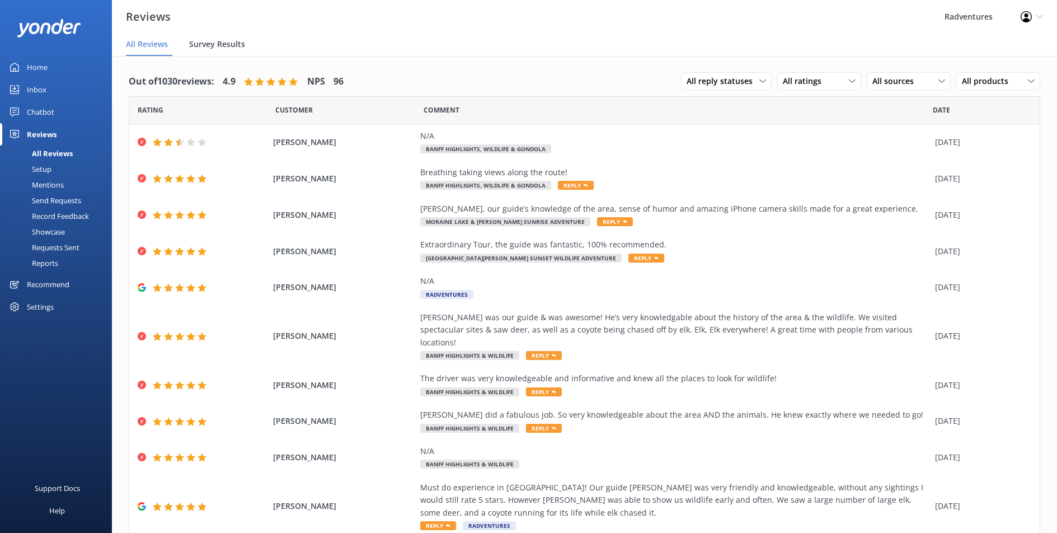
click at [209, 46] on span "Survey Results" at bounding box center [217, 44] width 56 height 11
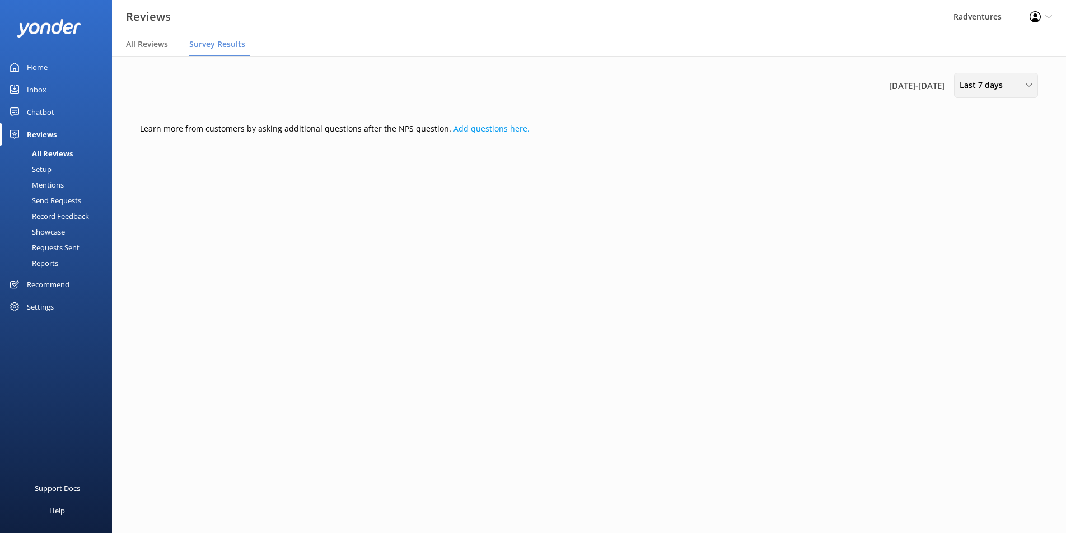
click at [967, 90] on span "Last 7 days" at bounding box center [984, 85] width 50 height 12
click at [970, 114] on div "Last 7 days" at bounding box center [978, 111] width 36 height 11
click at [491, 132] on link "Add questions here." at bounding box center [491, 128] width 76 height 11
click at [983, 90] on span "Last 7 days" at bounding box center [984, 85] width 50 height 12
click at [983, 131] on div "Last 30 days" at bounding box center [980, 134] width 40 height 11
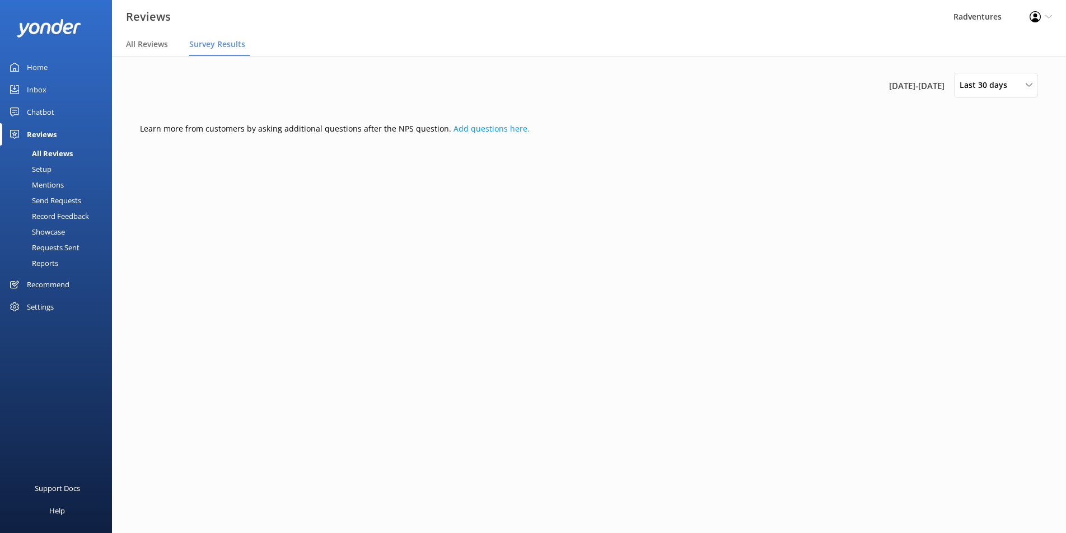
click at [510, 157] on div "[DATE] - [DATE] Last 30 days Last 7 days Last 30 days Last 90 days Last 180 day…" at bounding box center [588, 112] width 924 height 112
click at [156, 45] on span "All Reviews" at bounding box center [147, 44] width 42 height 11
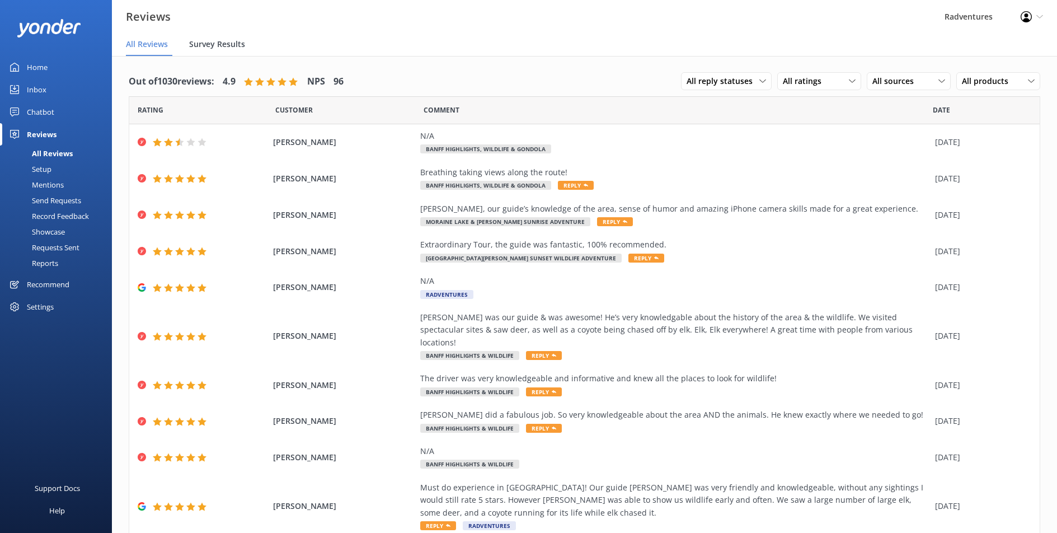
click at [208, 46] on span "Survey Results" at bounding box center [217, 44] width 56 height 11
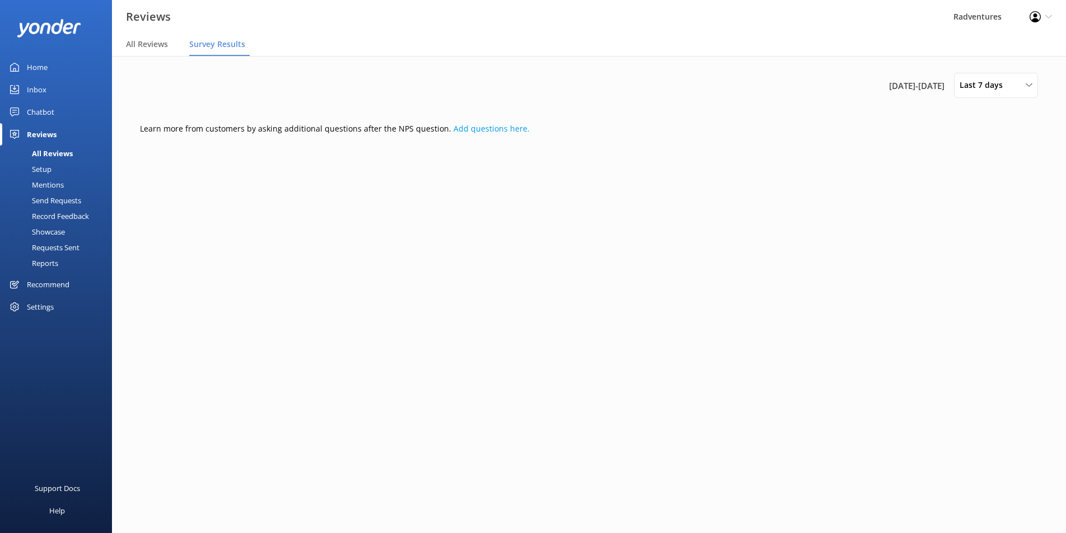
click at [349, 101] on div "[DATE] - [DATE] Last 7 days Last 7 days Last 30 days Last 90 days Last 180 days…" at bounding box center [589, 91] width 898 height 37
click at [471, 124] on link "Add questions here." at bounding box center [491, 128] width 76 height 11
click at [972, 88] on span "Last 7 days" at bounding box center [984, 85] width 50 height 12
click at [976, 200] on div "Custom" at bounding box center [972, 202] width 25 height 11
click at [951, 120] on div "[DATE]" at bounding box center [959, 120] width 125 height 16
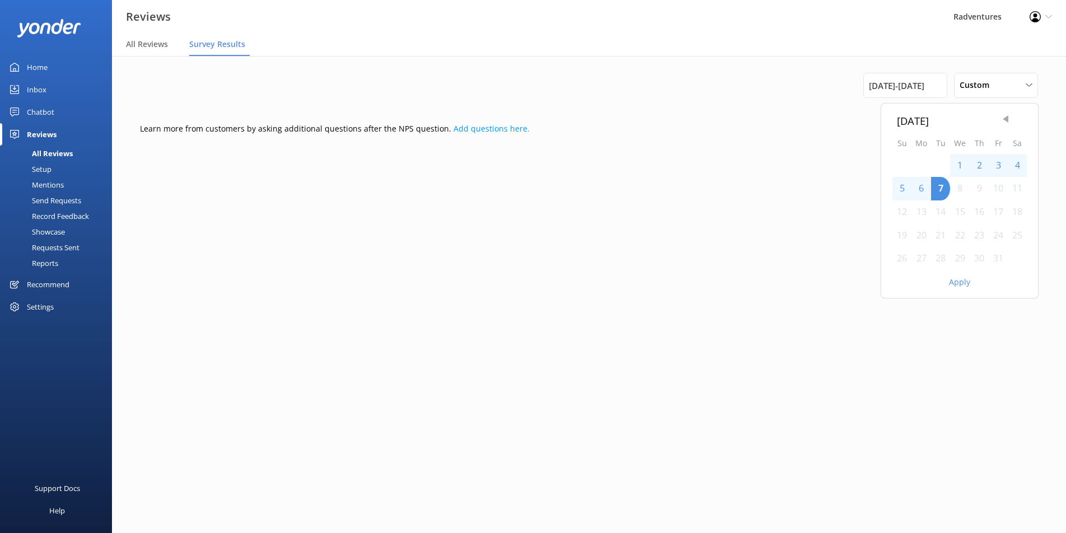
click at [1006, 119] on span "Previous Month" at bounding box center [1004, 119] width 11 height 11
drag, startPoint x: 902, startPoint y: 233, endPoint x: 921, endPoint y: 231, distance: 19.2
click at [901, 233] on div "21" at bounding box center [901, 236] width 19 height 24
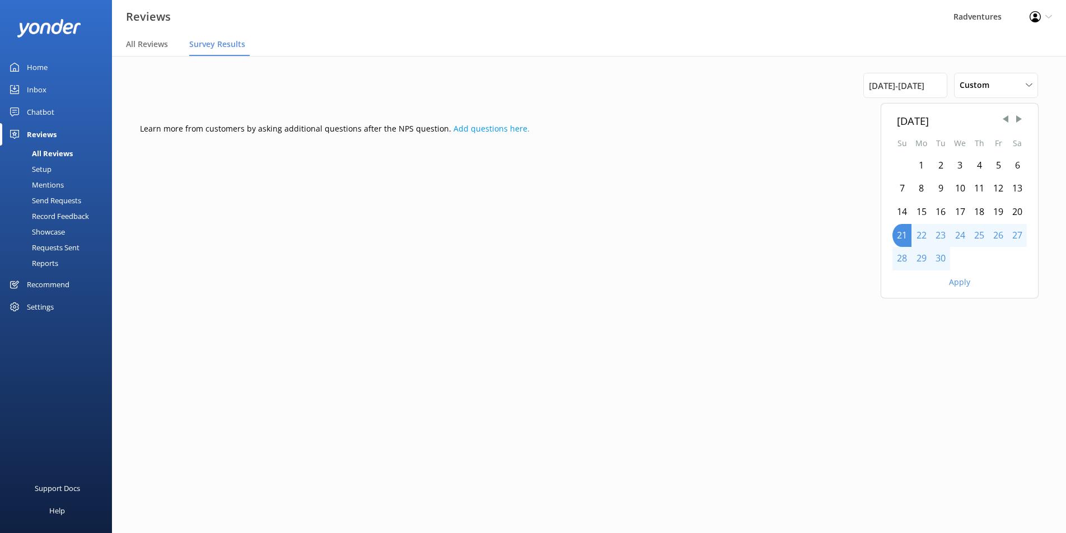
click at [1018, 236] on div "27" at bounding box center [1016, 236] width 19 height 24
click at [968, 285] on button "Apply" at bounding box center [959, 282] width 21 height 8
click at [70, 217] on div "Record Feedback" at bounding box center [48, 216] width 82 height 16
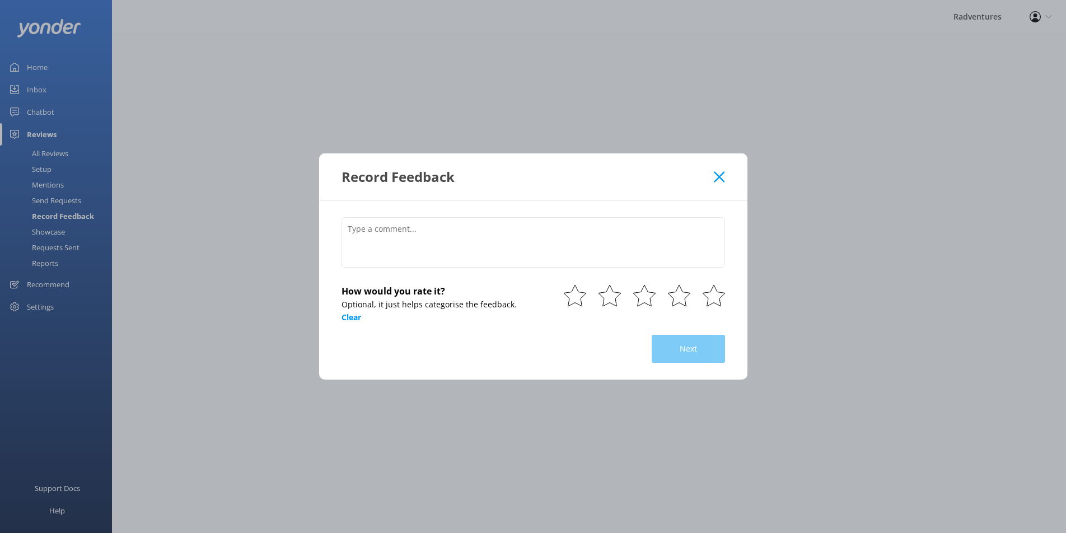
click at [724, 179] on div "Record Feedback" at bounding box center [533, 176] width 428 height 46
click at [721, 179] on use at bounding box center [719, 176] width 11 height 11
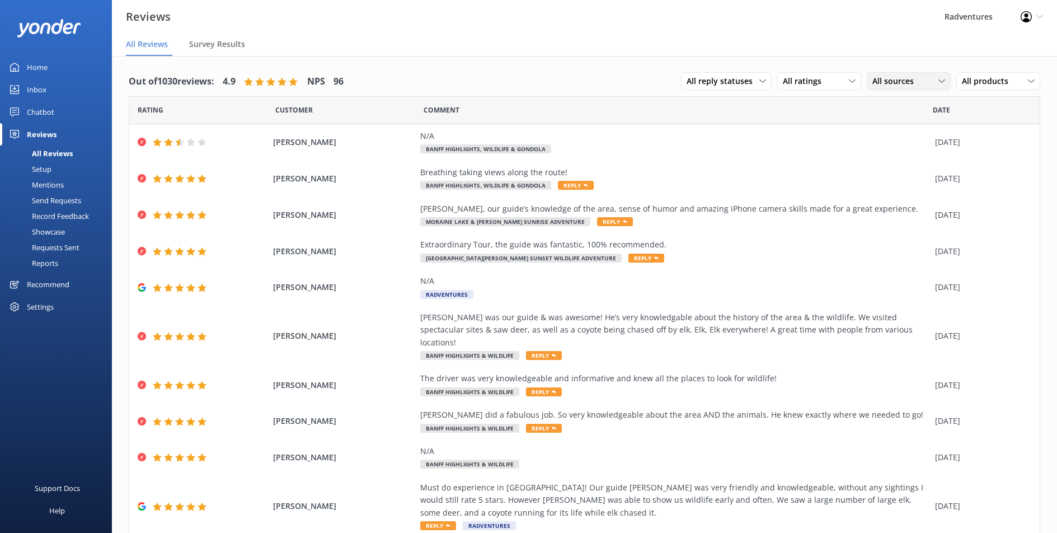
click at [894, 78] on span "All sources" at bounding box center [896, 81] width 48 height 12
click at [930, 129] on div "Yonder survey" at bounding box center [914, 126] width 63 height 11
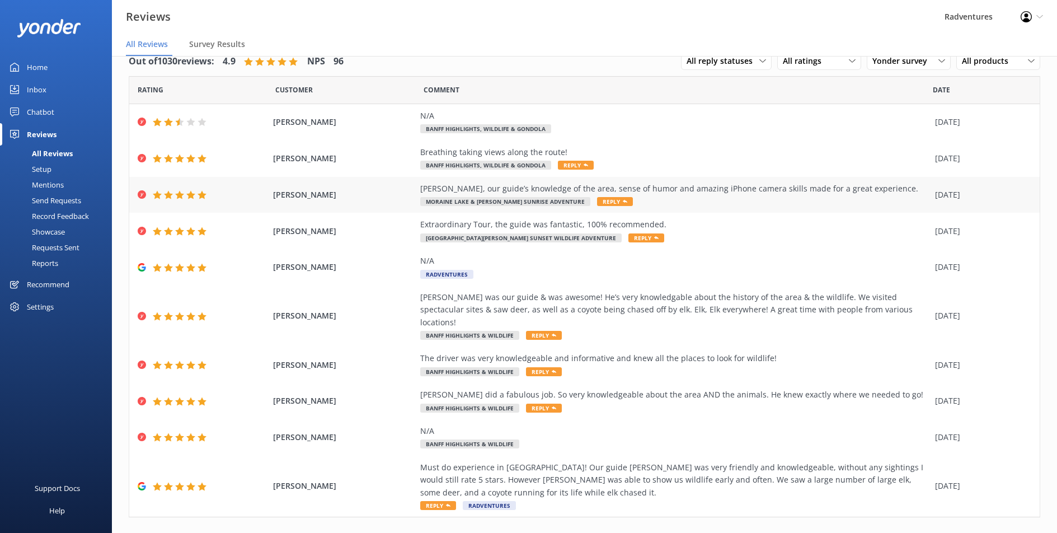
scroll to position [29, 0]
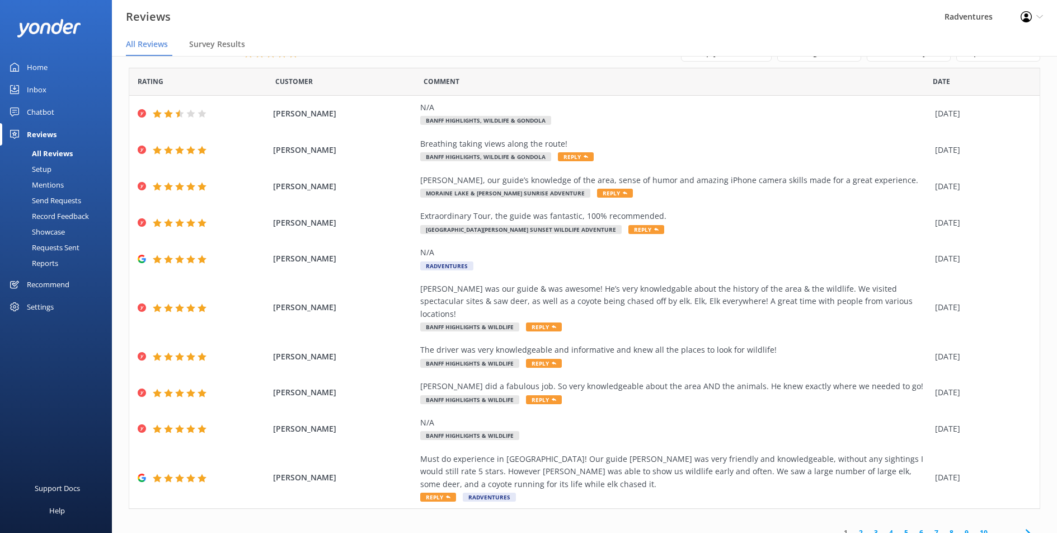
click at [899, 527] on link "5" at bounding box center [906, 532] width 15 height 11
click at [884, 527] on link "4" at bounding box center [891, 532] width 15 height 11
click at [899, 527] on link "5" at bounding box center [906, 532] width 15 height 11
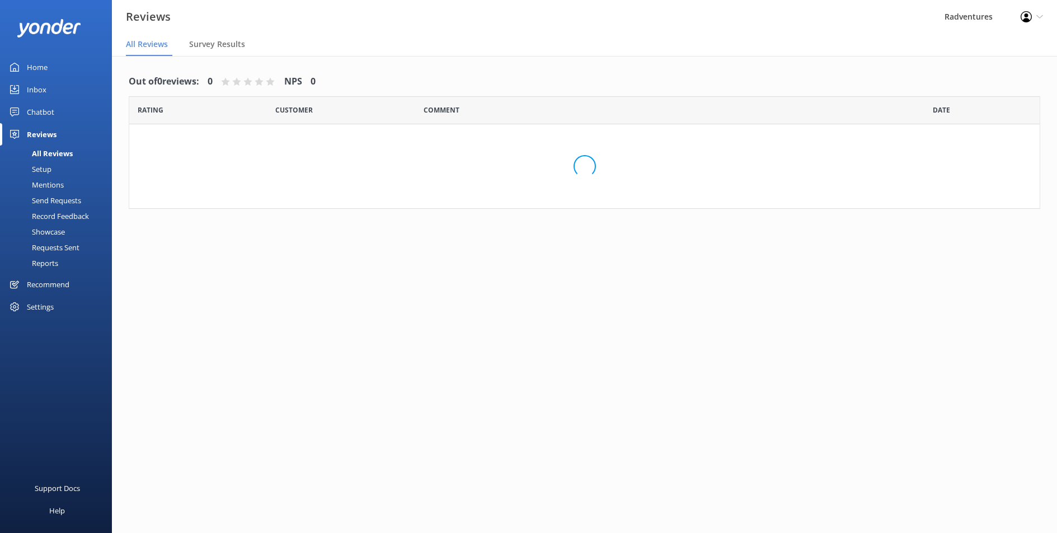
scroll to position [22, 0]
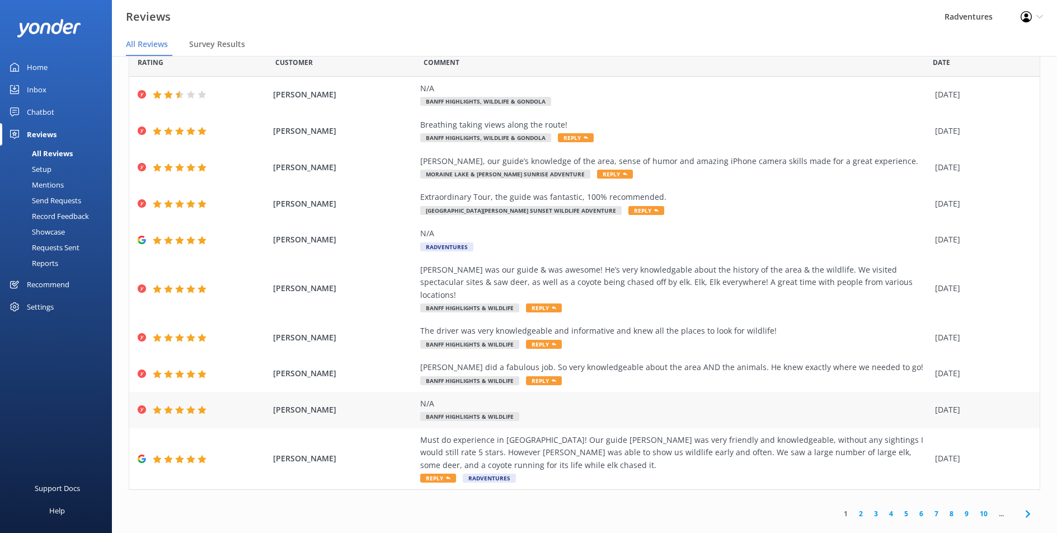
scroll to position [29, 0]
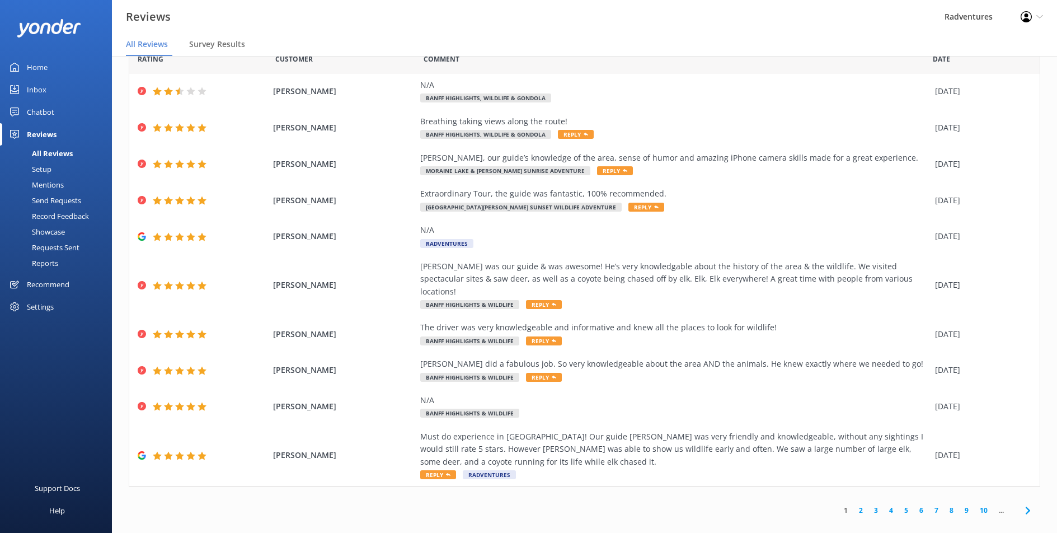
click at [900, 505] on link "5" at bounding box center [906, 510] width 15 height 11
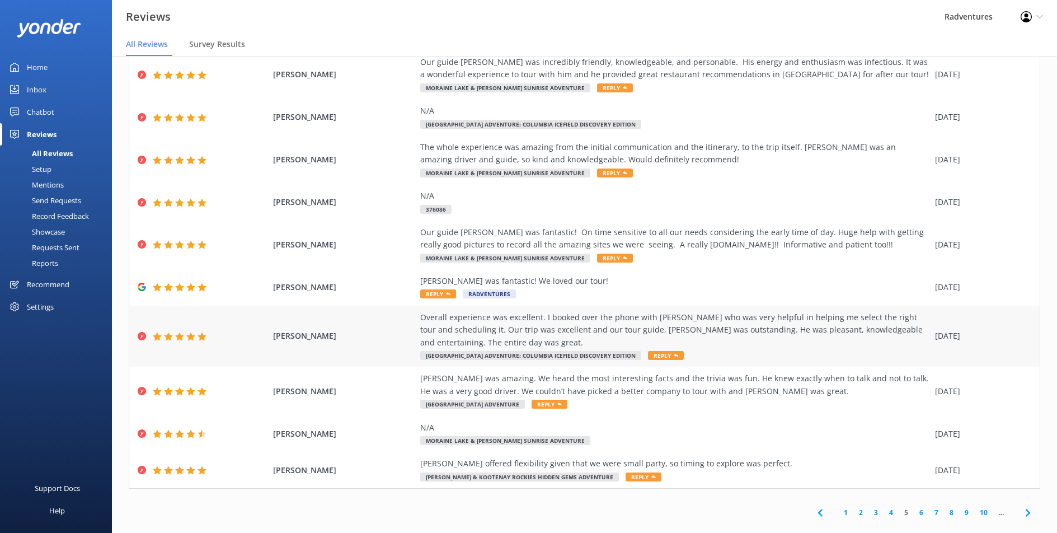
scroll to position [66, 0]
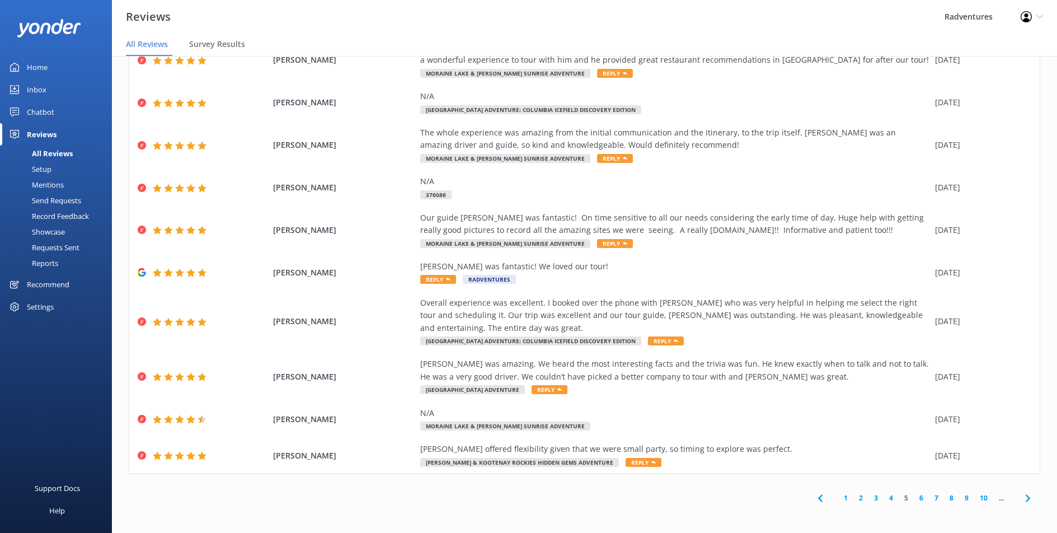
click at [914, 499] on link "6" at bounding box center [921, 497] width 15 height 11
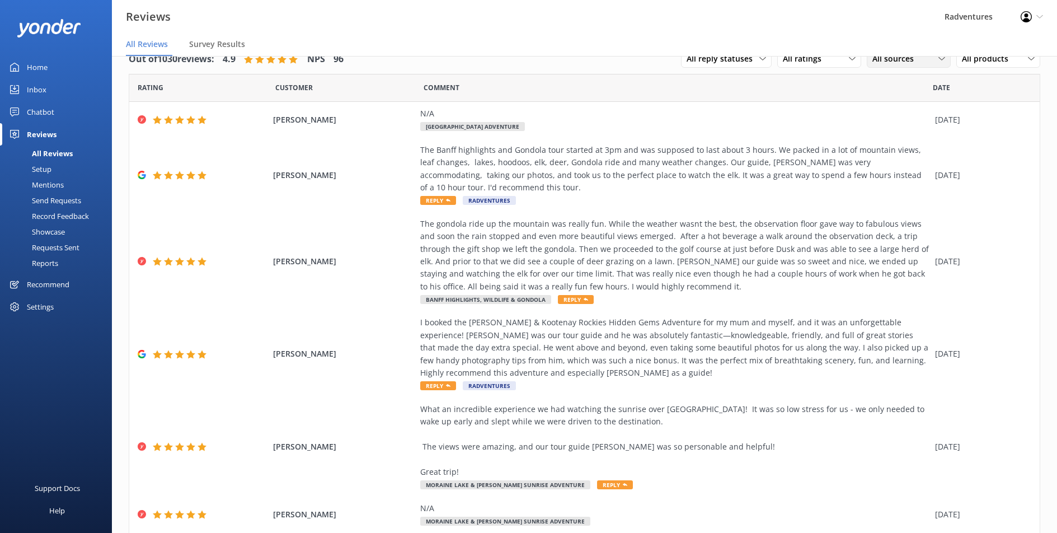
click at [892, 63] on span "All sources" at bounding box center [896, 59] width 48 height 12
click at [900, 104] on div "Yonder survey" at bounding box center [914, 104] width 63 height 11
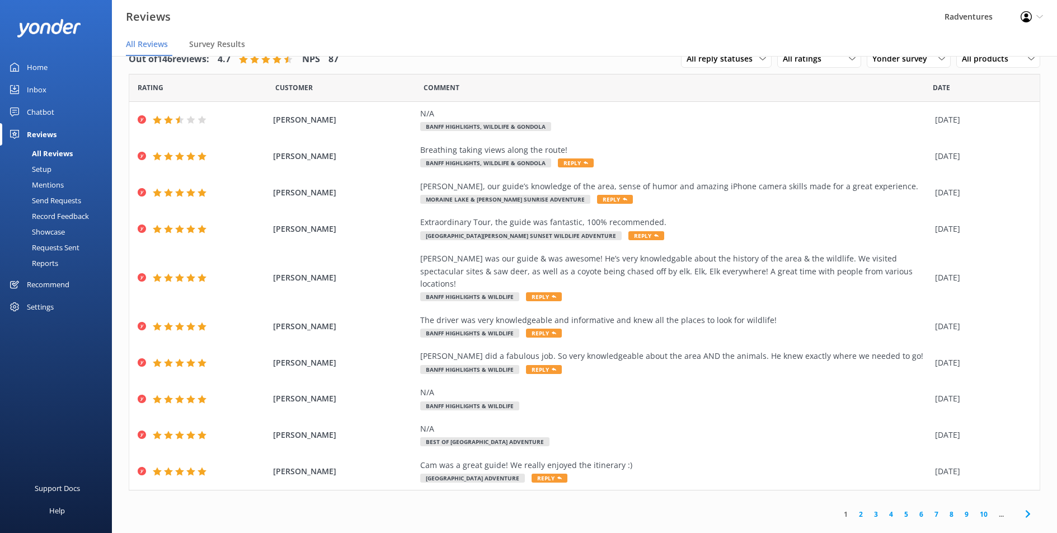
click at [899, 509] on link "5" at bounding box center [906, 514] width 15 height 11
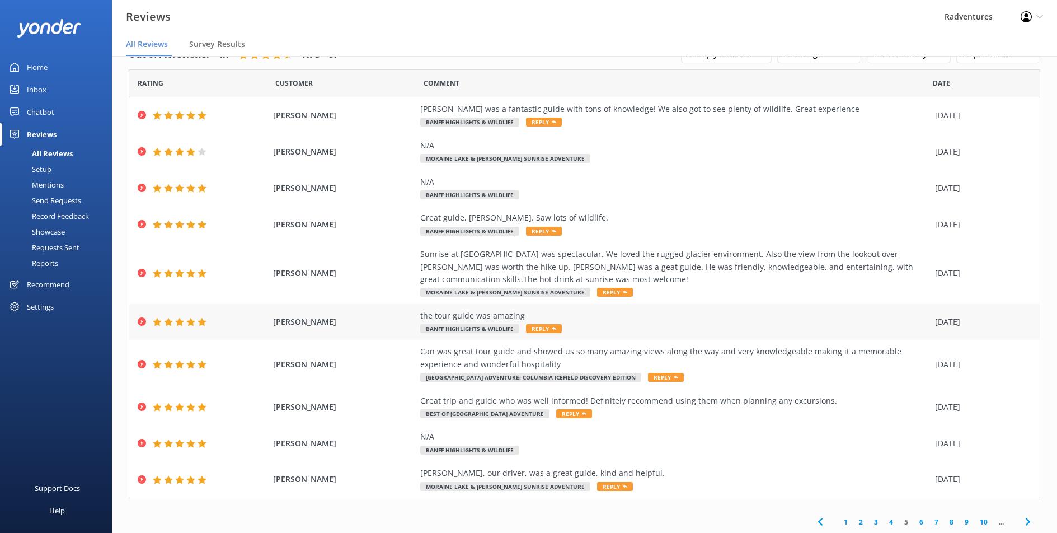
scroll to position [29, 0]
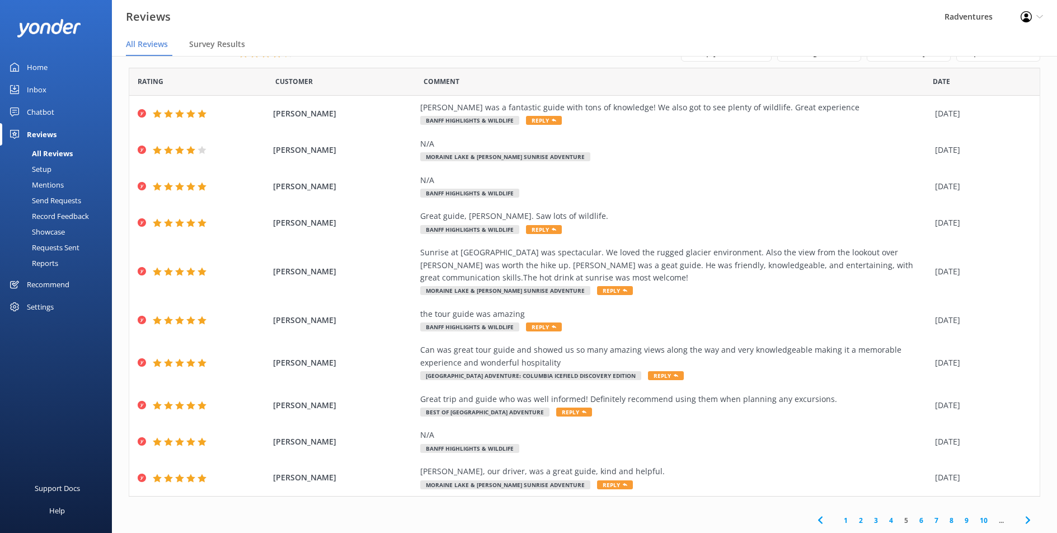
click at [884, 522] on link "4" at bounding box center [891, 520] width 15 height 11
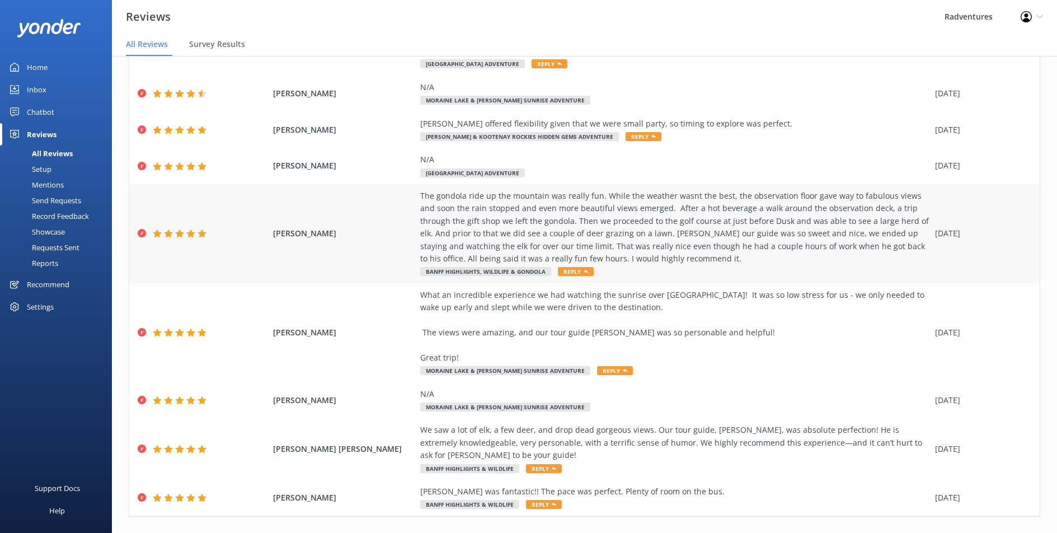
scroll to position [179, 0]
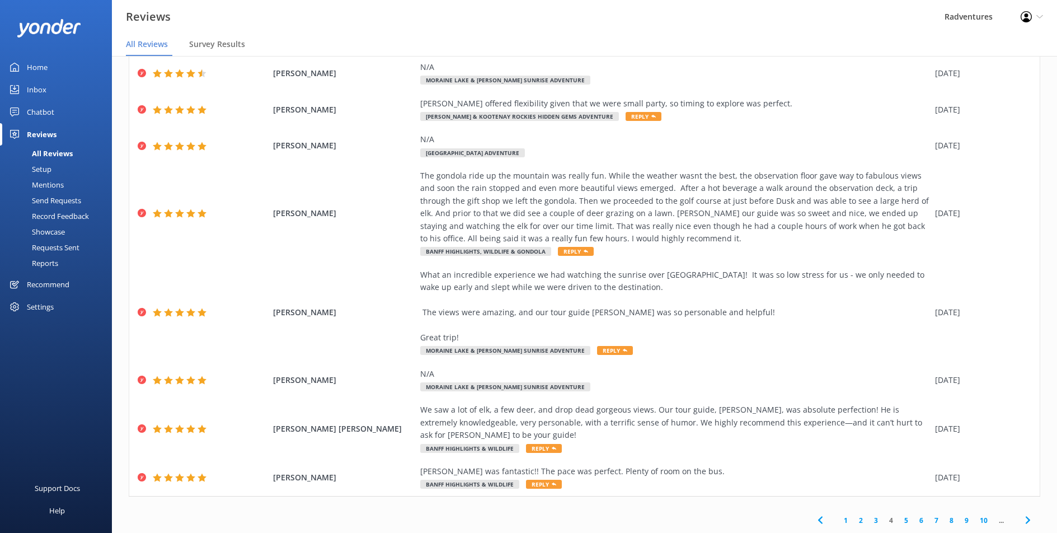
click at [869, 522] on link "3" at bounding box center [876, 520] width 15 height 11
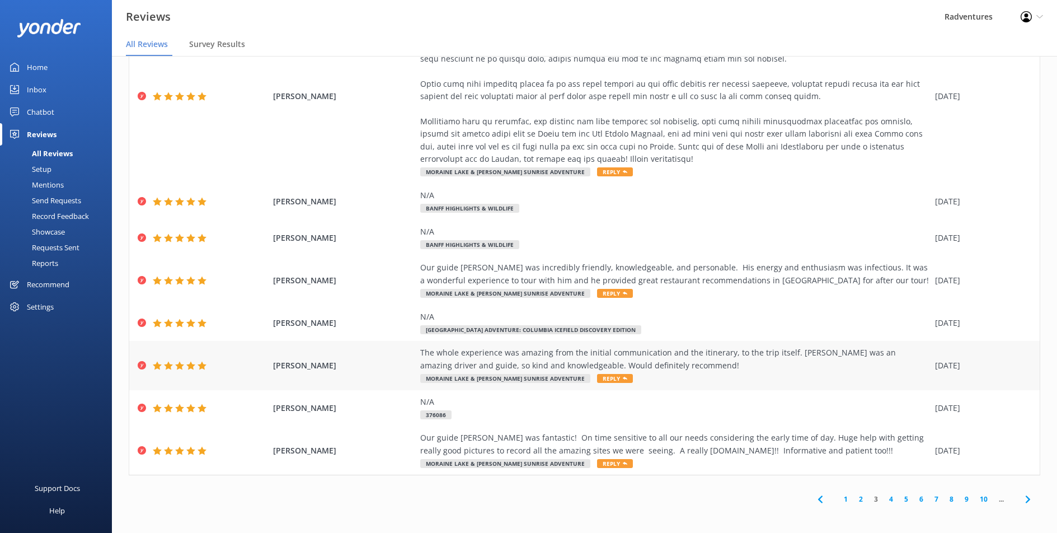
scroll to position [204, 0]
click at [853, 498] on link "2" at bounding box center [860, 497] width 15 height 11
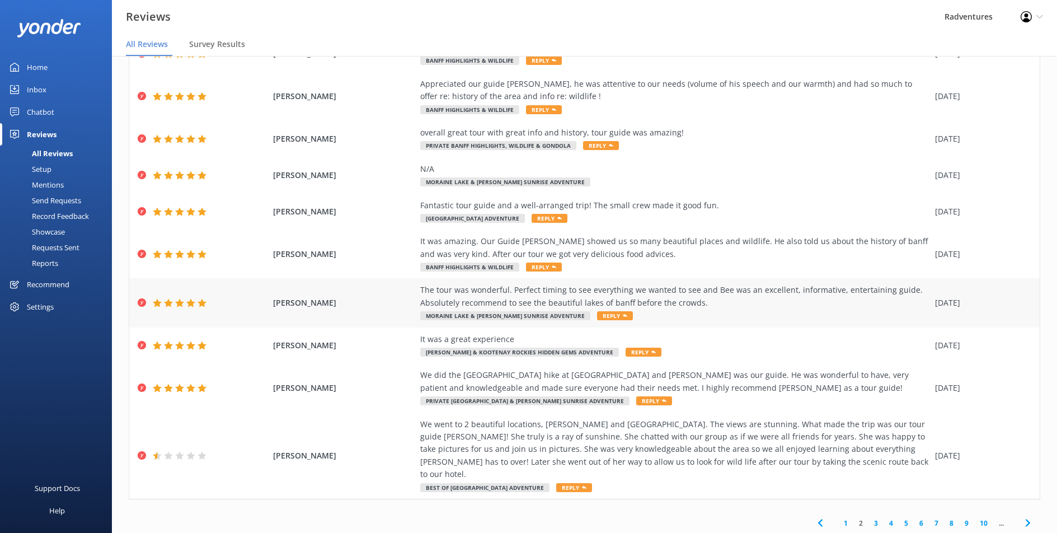
scroll to position [79, 0]
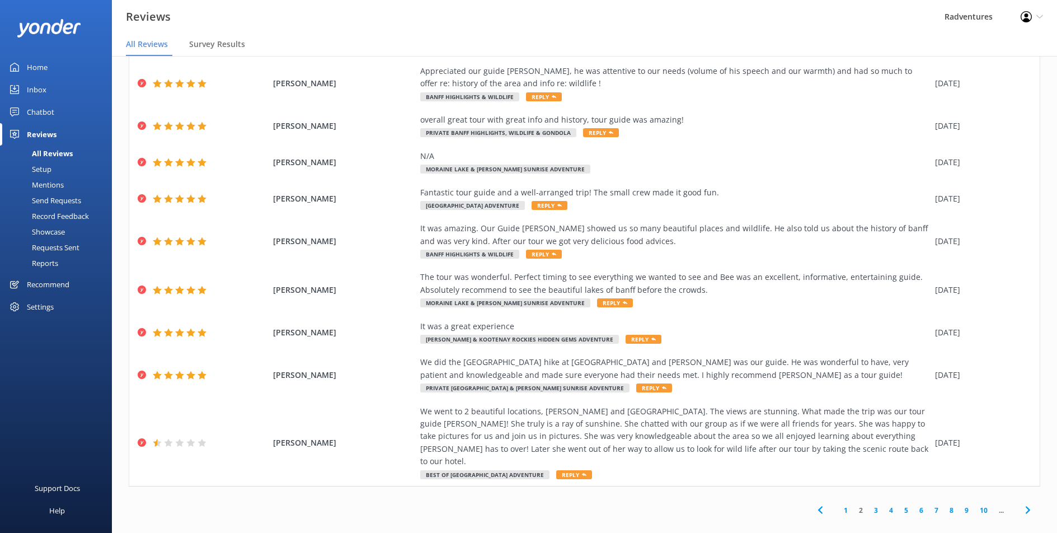
click at [839, 505] on link "1" at bounding box center [845, 510] width 15 height 11
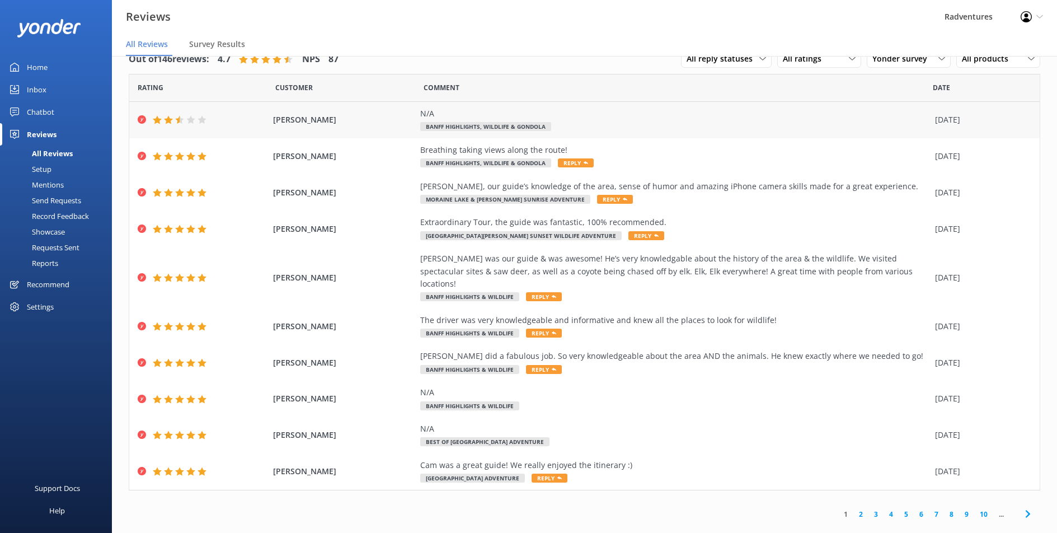
click at [487, 115] on div "N/A" at bounding box center [674, 113] width 509 height 12
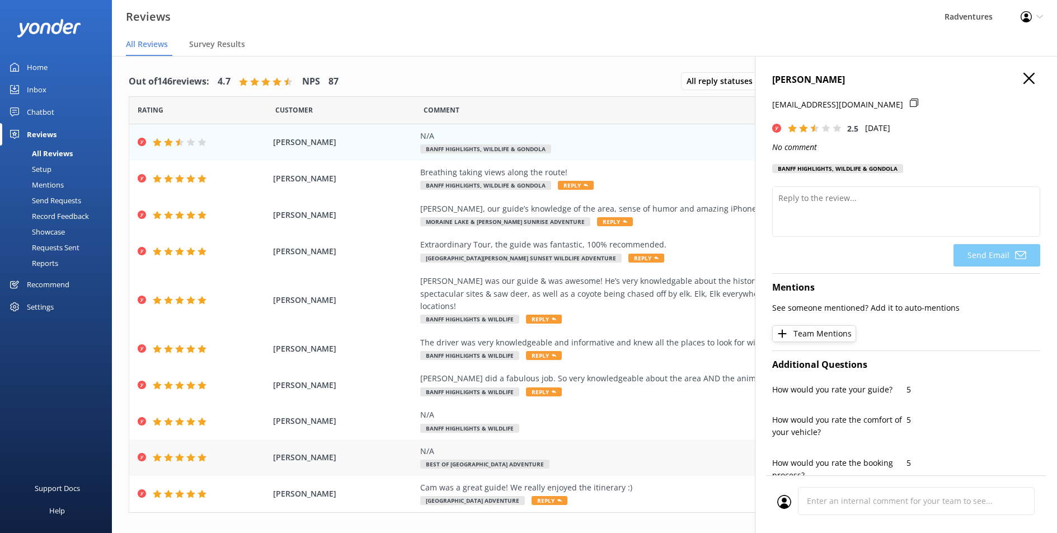
scroll to position [3, 0]
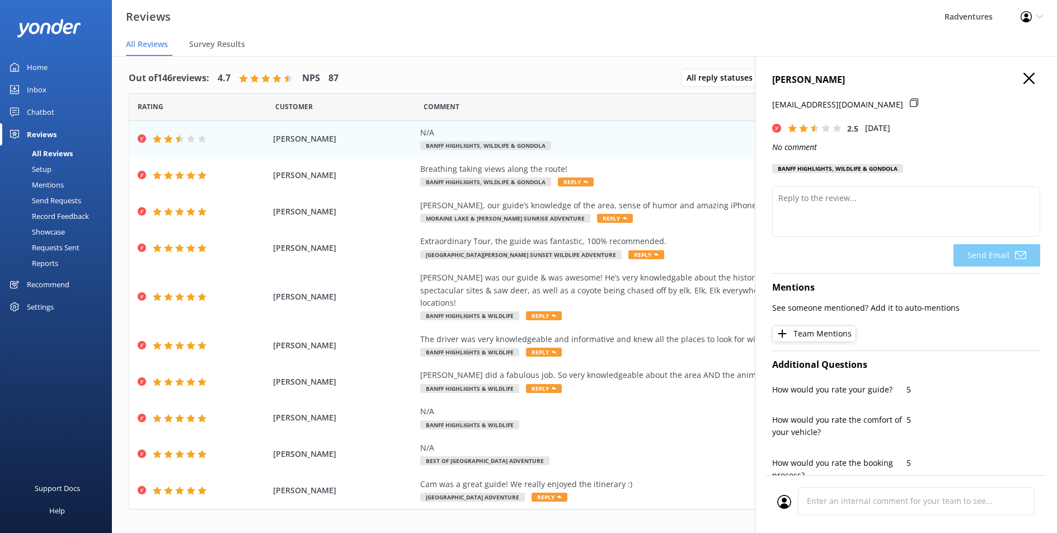
drag, startPoint x: 770, startPoint y: 375, endPoint x: 759, endPoint y: 374, distance: 10.6
click at [766, 375] on div "William Jones 723wrjones@gmail.com 2.5 Tue, 7th Oct 2025 No comment Banff Highl…" at bounding box center [906, 322] width 302 height 533
click at [692, 405] on div "N/A" at bounding box center [674, 411] width 509 height 12
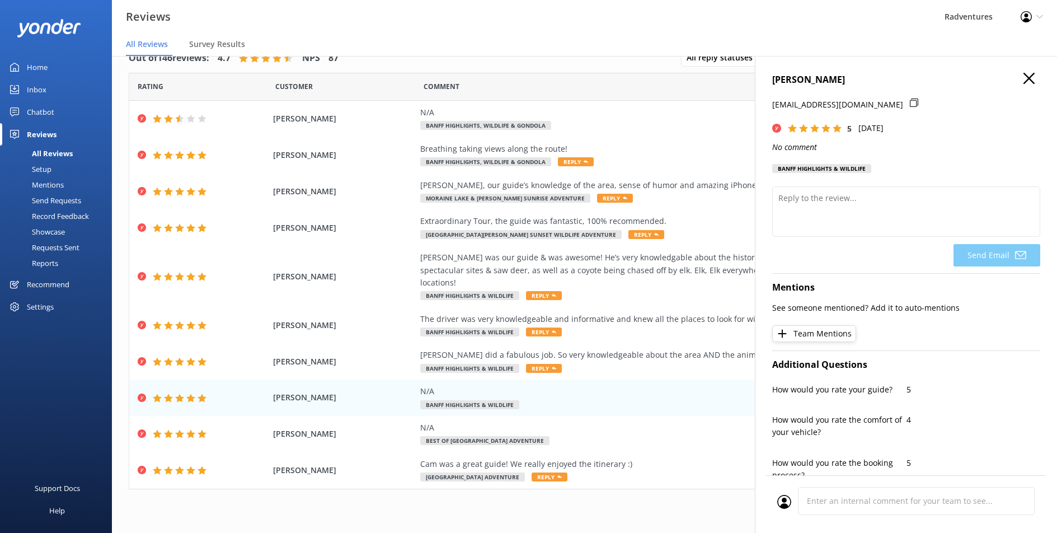
scroll to position [22, 0]
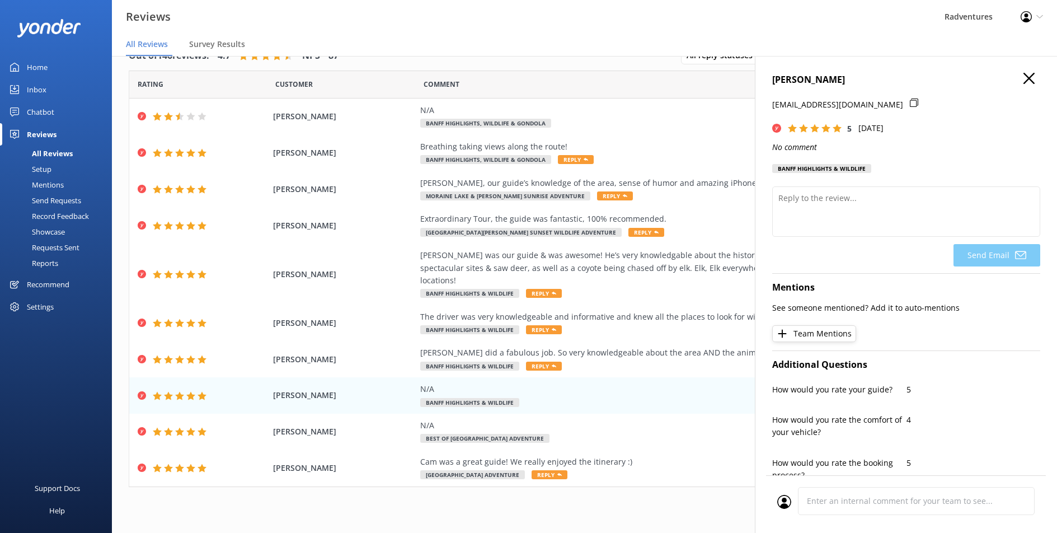
click at [1030, 60] on div "David Layman davidallenlayman@yahoo.com 5 Mon, 6th Oct 2025 No comment Banff Hi…" at bounding box center [906, 322] width 302 height 533
click at [1024, 77] on icon "button" at bounding box center [1029, 78] width 11 height 11
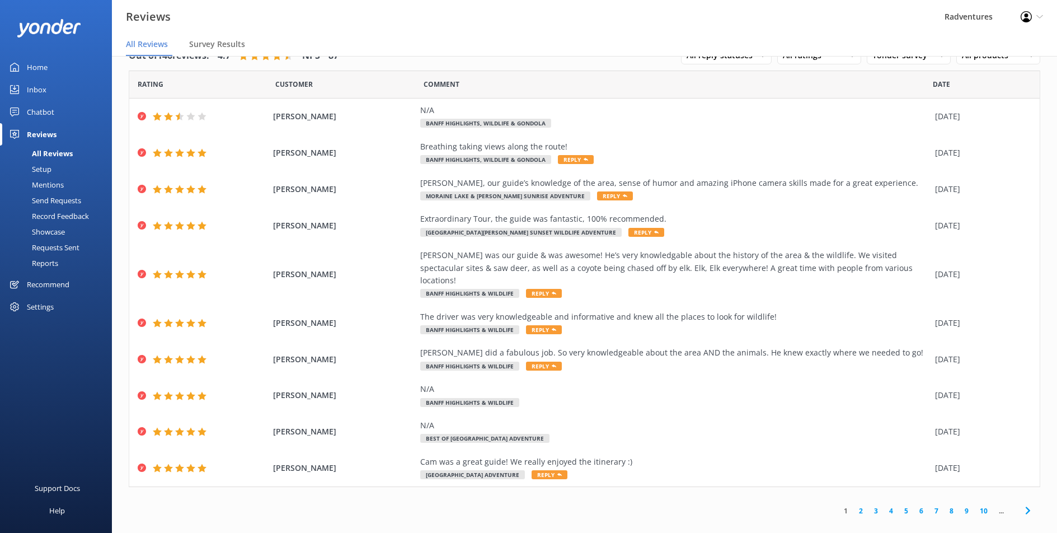
click at [869, 505] on link "3" at bounding box center [876, 510] width 15 height 11
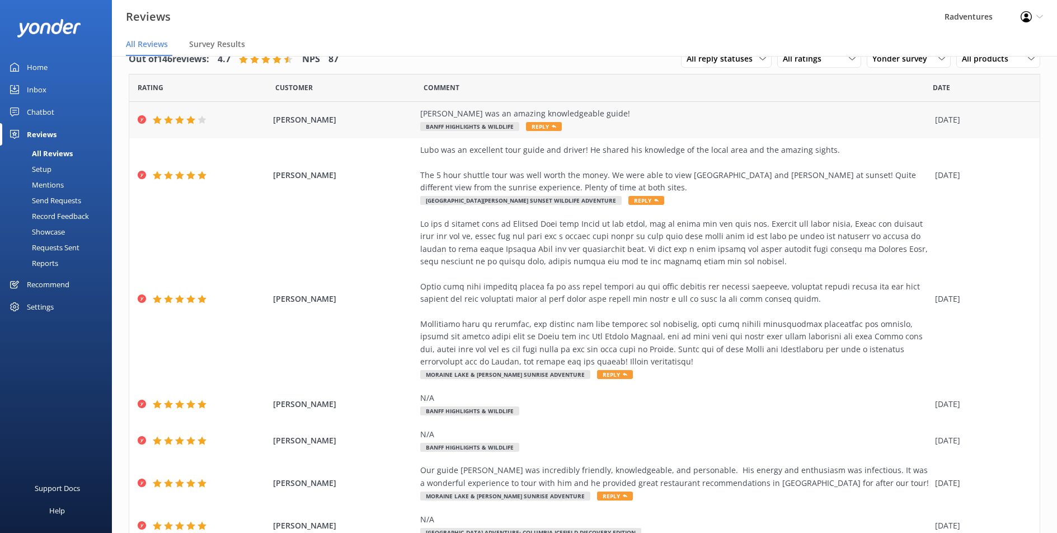
click at [236, 126] on div "Sprina Shen Liam was an amazing knowledgeable guide! Banff Highlights & Wildlif…" at bounding box center [584, 120] width 911 height 36
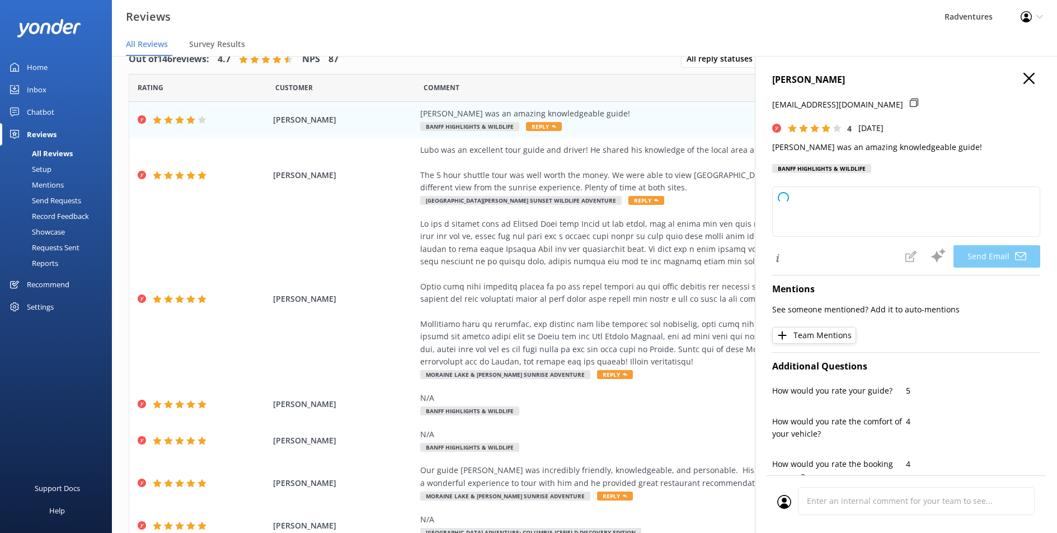
type textarea "Thank you so much for your kind words, Sprina! We're thrilled to hear that you …"
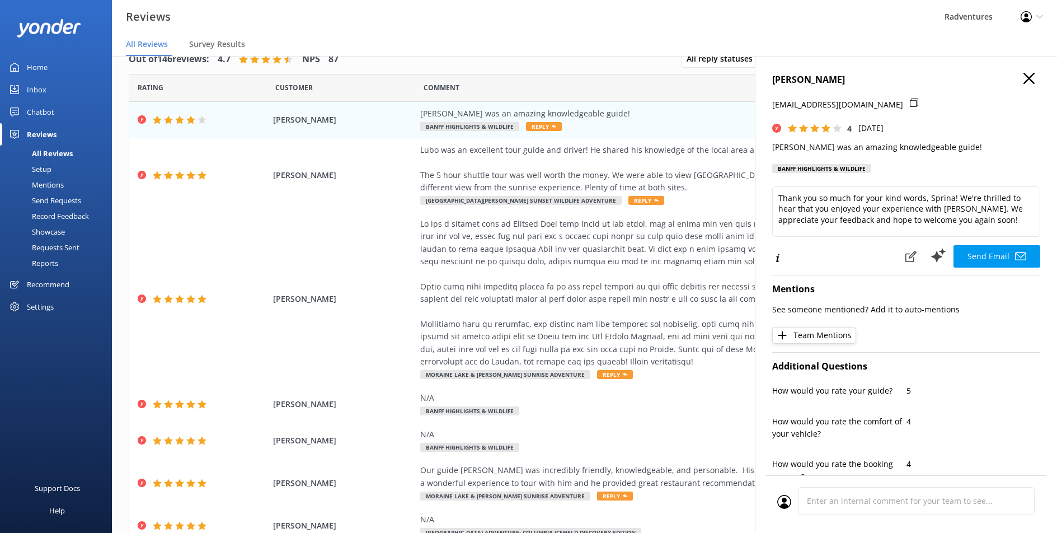
click at [1024, 77] on icon "button" at bounding box center [1029, 78] width 11 height 11
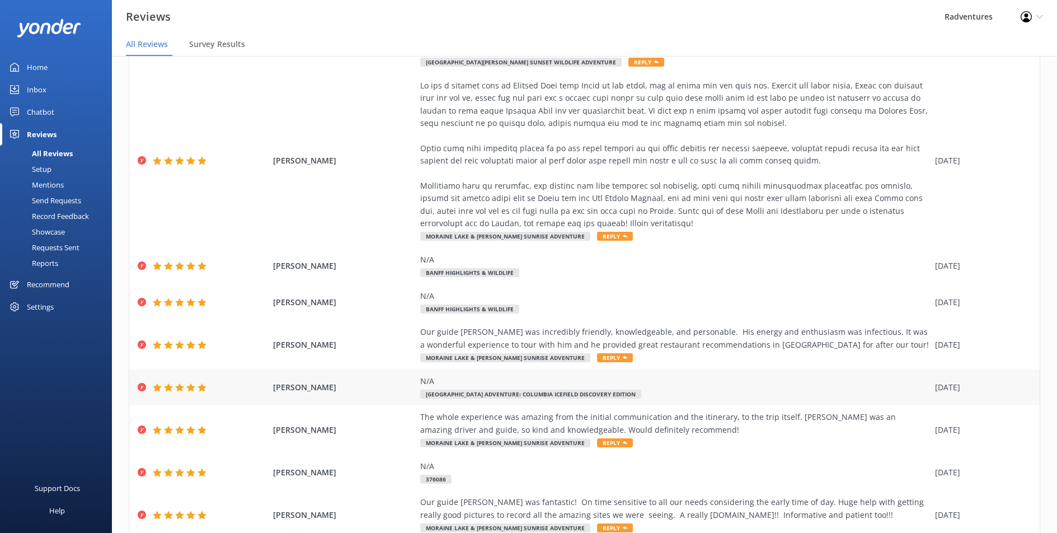
scroll to position [204, 0]
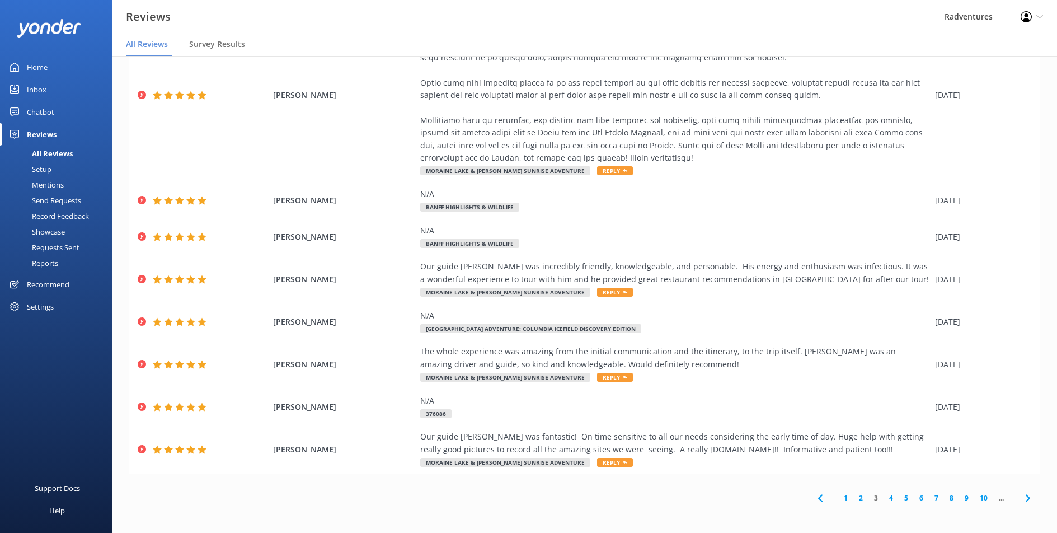
click at [884, 500] on link "4" at bounding box center [891, 497] width 15 height 11
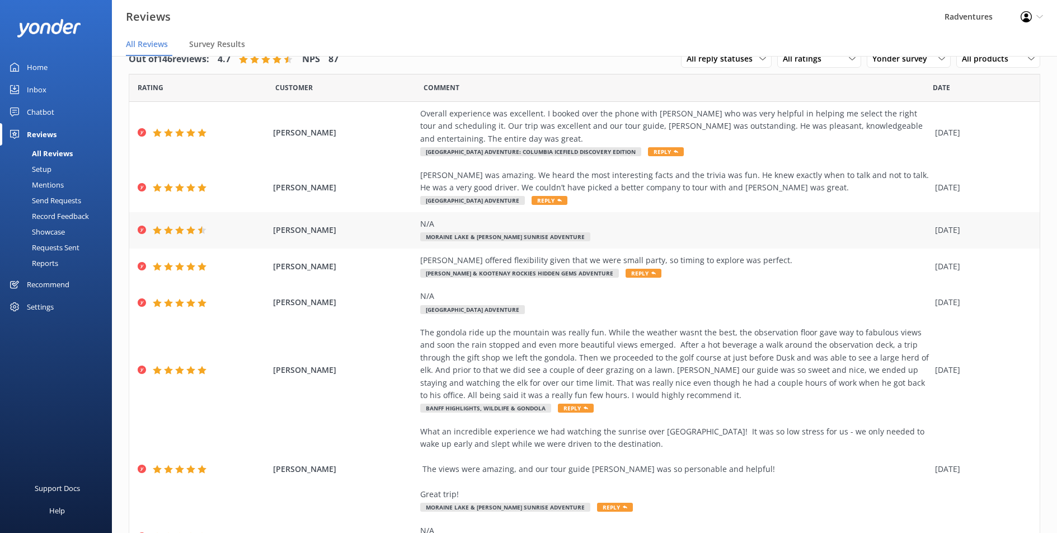
click at [482, 223] on div "N/A" at bounding box center [674, 224] width 509 height 12
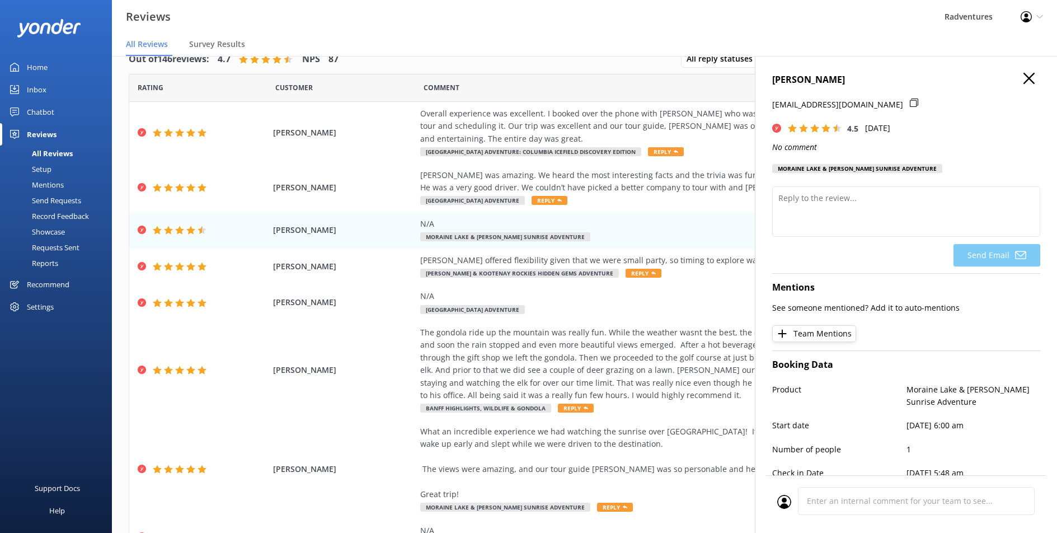
click at [1024, 79] on use "button" at bounding box center [1029, 78] width 11 height 11
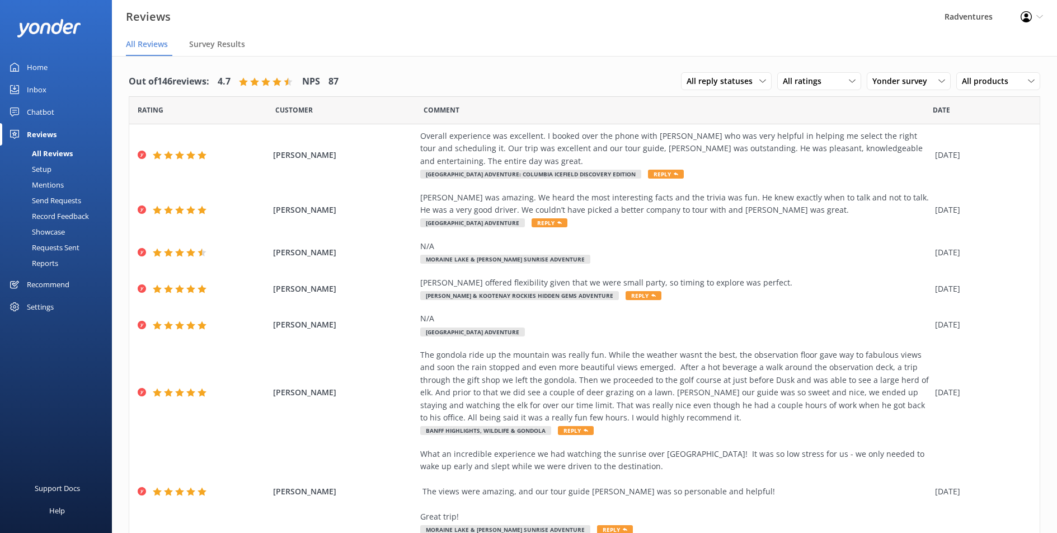
scroll to position [179, 0]
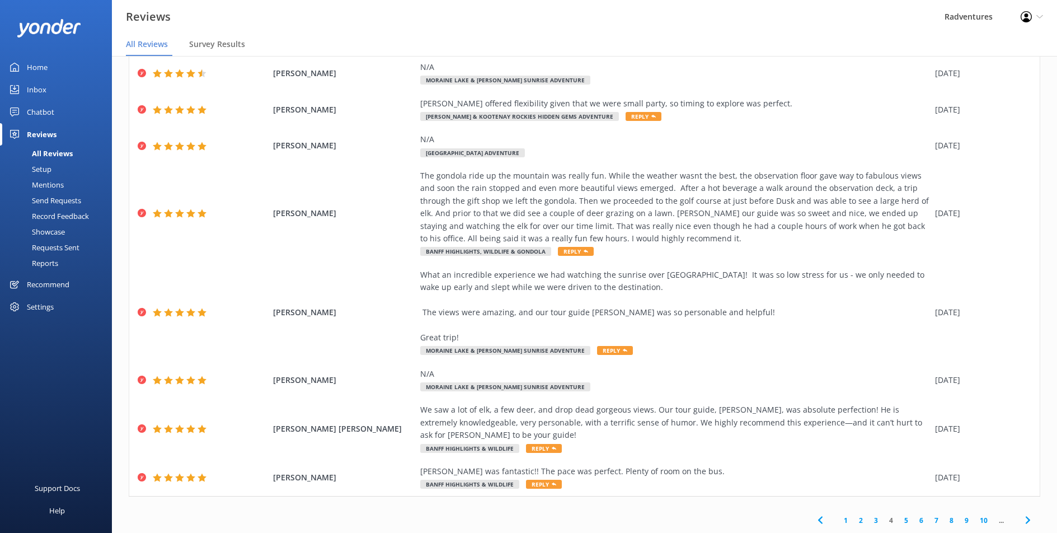
click at [855, 518] on link "2" at bounding box center [860, 520] width 15 height 11
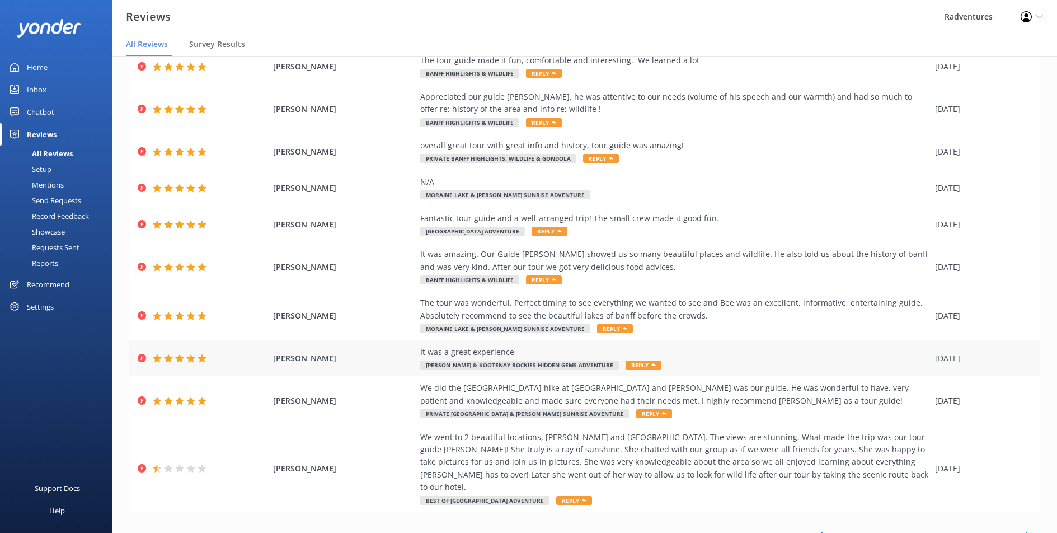
scroll to position [79, 0]
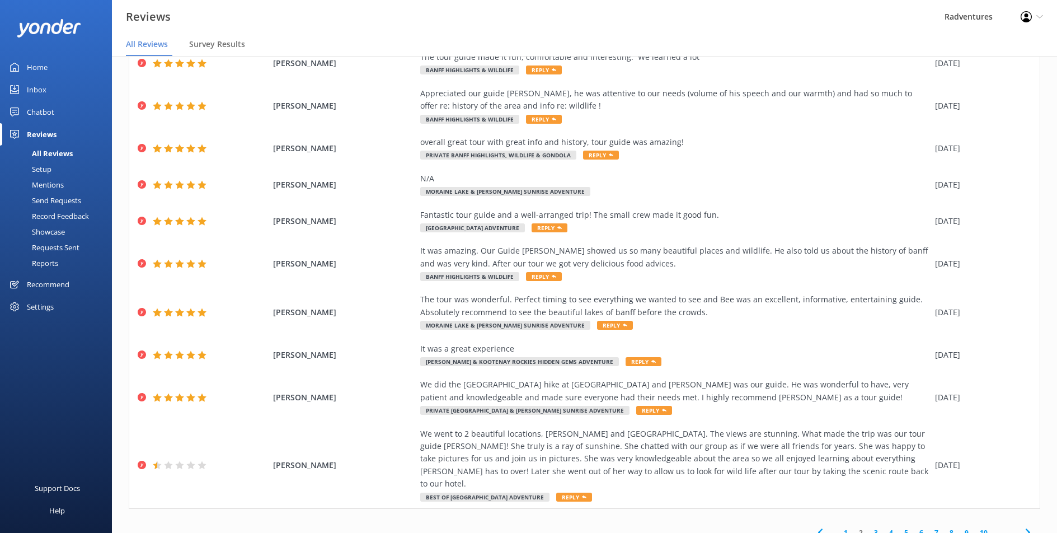
click at [838, 527] on link "1" at bounding box center [845, 532] width 15 height 11
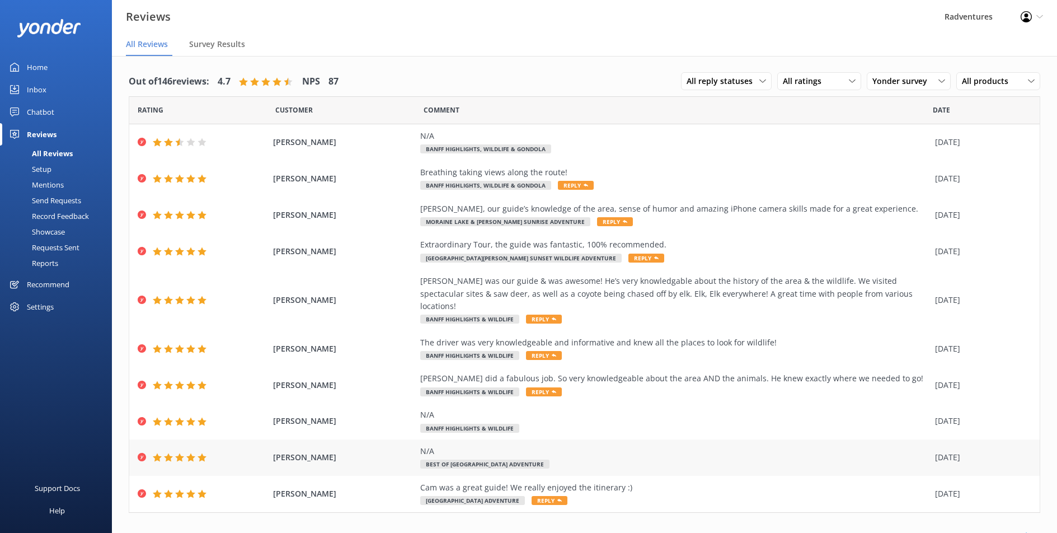
scroll to position [3, 0]
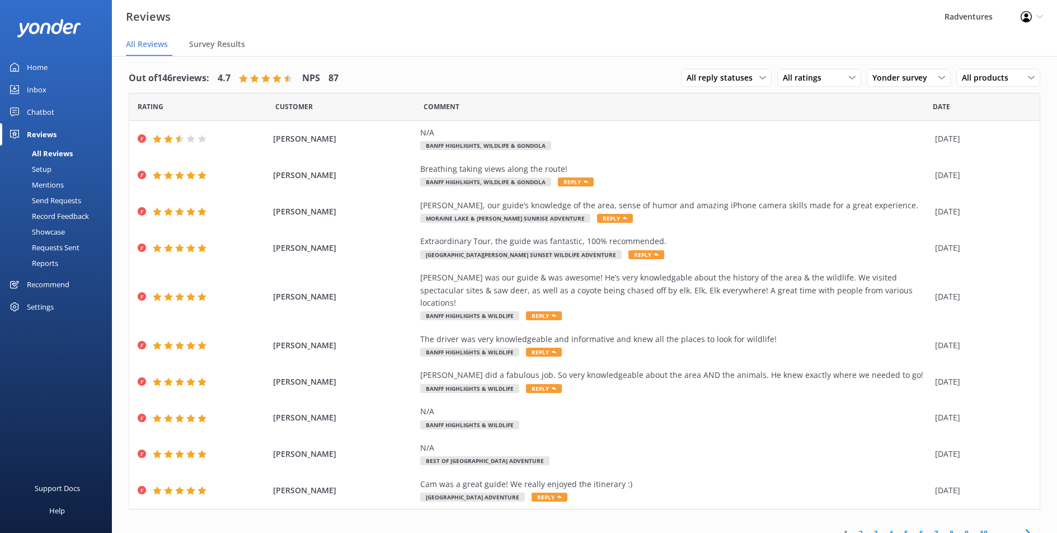
click at [853, 528] on link "2" at bounding box center [860, 533] width 15 height 11
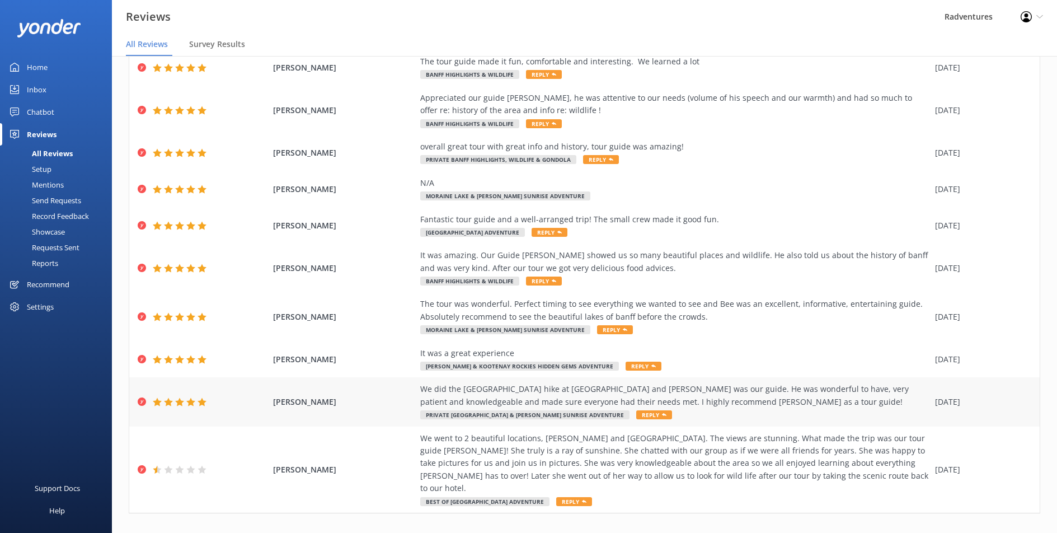
scroll to position [72, 0]
